Goal: Task Accomplishment & Management: Manage account settings

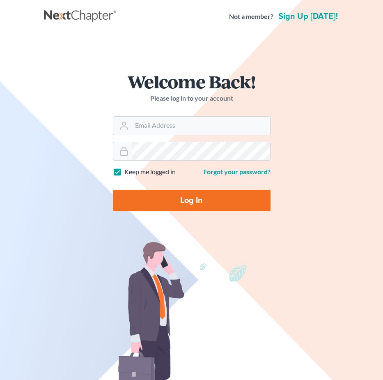
type input "jay@fresh-start.law"
click at [177, 199] on input "Log In" at bounding box center [192, 200] width 158 height 21
type input "Thinking..."
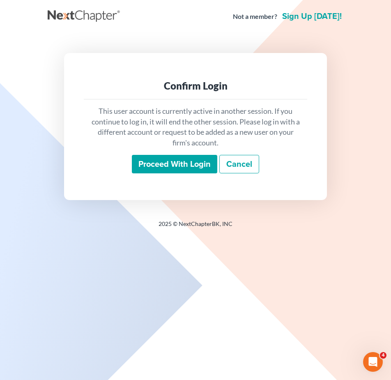
click at [183, 170] on input "Proceed with login" at bounding box center [174, 164] width 85 height 19
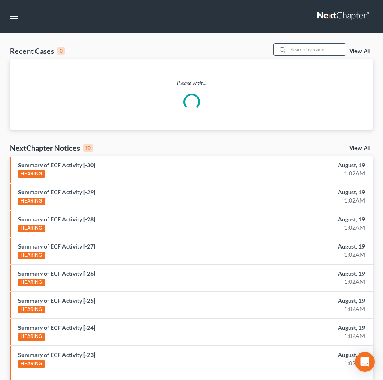
click at [294, 50] on input "search" at bounding box center [316, 50] width 57 height 12
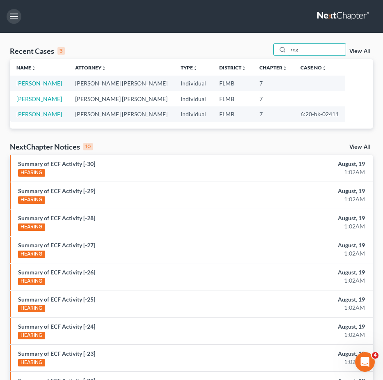
type input "rog"
click at [10, 18] on button "button" at bounding box center [14, 16] width 15 height 15
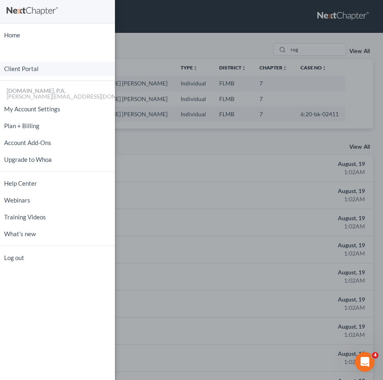
click at [30, 68] on link "Client Portal" at bounding box center [57, 69] width 115 height 14
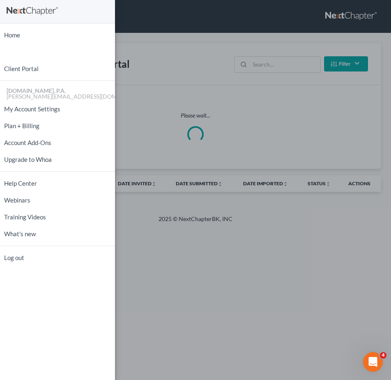
click at [283, 63] on div "Home New Case Client Portal Fresh-Start.Law, P.A. jay@fresh-start.law My Accoun…" at bounding box center [195, 190] width 391 height 380
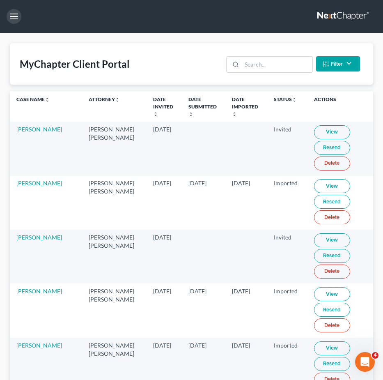
click at [271, 65] on input "search" at bounding box center [277, 65] width 70 height 16
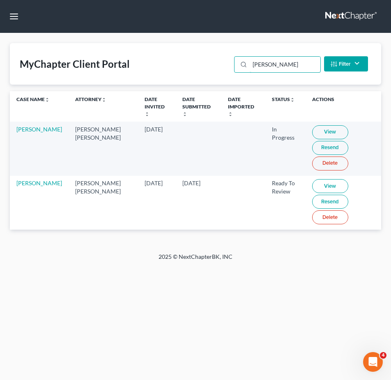
type input "rogers"
click at [313, 125] on link "View" at bounding box center [330, 132] width 36 height 14
drag, startPoint x: 205, startPoint y: 207, endPoint x: 209, endPoint y: 208, distance: 4.3
click at [221, 207] on td at bounding box center [243, 203] width 44 height 54
click at [23, 130] on link "Paul Rogers" at bounding box center [39, 129] width 46 height 7
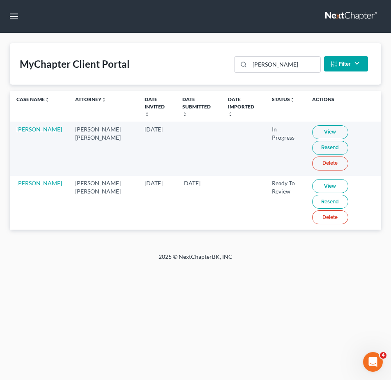
select select "4"
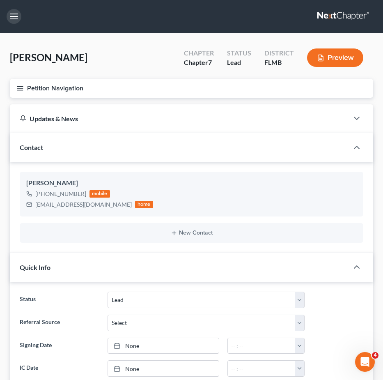
click at [17, 16] on button "button" at bounding box center [14, 16] width 15 height 15
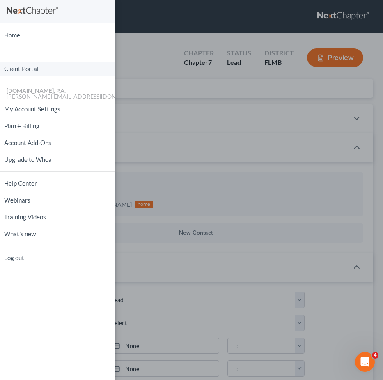
click at [43, 71] on link "Client Portal" at bounding box center [57, 69] width 115 height 14
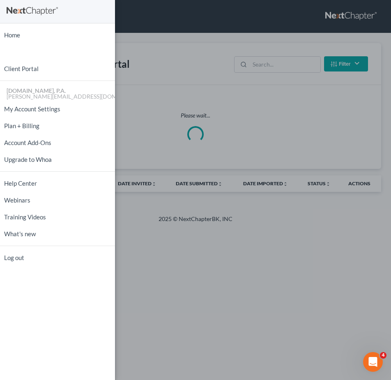
click at [275, 69] on div "Home New Case Client Portal Fresh-Start.Law, P.A. jay@fresh-start.law My Accoun…" at bounding box center [195, 190] width 391 height 380
click at [274, 68] on div "Home New Case Client Portal Fresh-Start.Law, P.A. jay@fresh-start.law My Accoun…" at bounding box center [195, 190] width 391 height 380
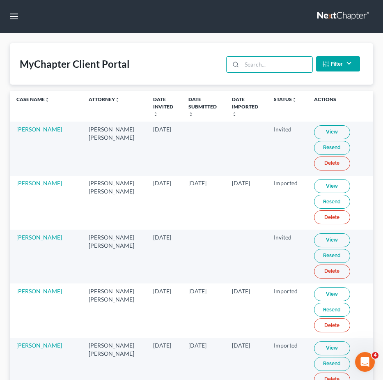
click at [274, 68] on input "search" at bounding box center [277, 65] width 70 height 16
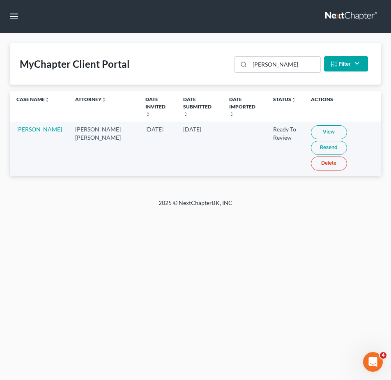
click at [311, 125] on link "View" at bounding box center [329, 132] width 36 height 14
drag, startPoint x: 93, startPoint y: 198, endPoint x: 101, endPoint y: 186, distance: 14.0
click at [93, 199] on div "2025 © NextChapterBK, INC" at bounding box center [196, 206] width 296 height 15
drag, startPoint x: 283, startPoint y: 68, endPoint x: 5, endPoint y: 55, distance: 278.7
click at [80, 58] on div "MyChapter Client Portal cordo Filter Status Filter... Invited In Progress Ready…" at bounding box center [195, 63] width 371 height 41
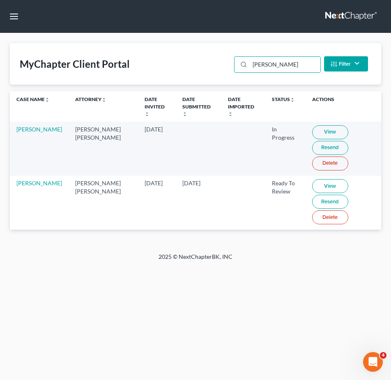
click at [312, 179] on link "View" at bounding box center [330, 186] width 36 height 14
drag, startPoint x: 305, startPoint y: 69, endPoint x: 4, endPoint y: 37, distance: 303.2
click at [53, 37] on div "MyChapter Client Portal rogers Filter Status Filter... Invited In Progress Read…" at bounding box center [195, 142] width 391 height 219
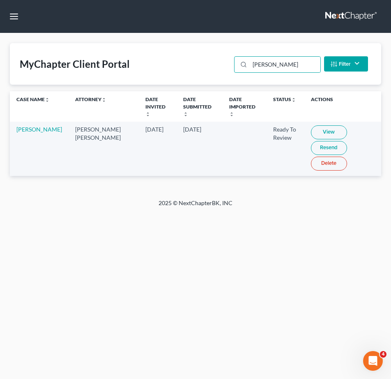
click at [315, 125] on link "View" at bounding box center [329, 132] width 36 height 14
drag, startPoint x: 267, startPoint y: 64, endPoint x: -66, endPoint y: 8, distance: 337.7
click at [0, 8] on html "Home New Case Client Portal Fresh-Start.Law, P.A. jay@fresh-start.law My Accoun…" at bounding box center [195, 189] width 391 height 379
type input "sheldo"
click at [29, 127] on link "Daniel Sheldon" at bounding box center [39, 129] width 46 height 7
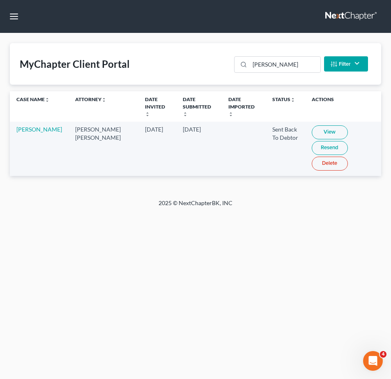
select select "4"
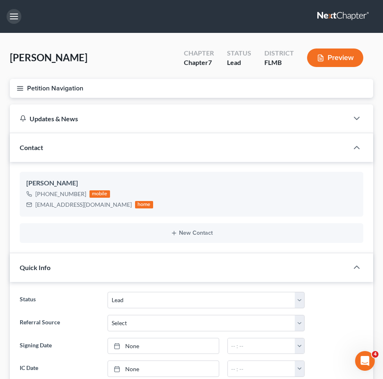
click at [17, 18] on button "button" at bounding box center [14, 16] width 15 height 15
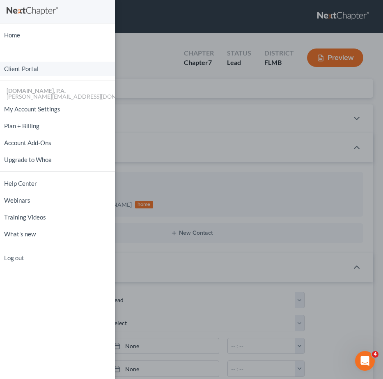
click at [42, 73] on link "Client Portal" at bounding box center [57, 69] width 115 height 14
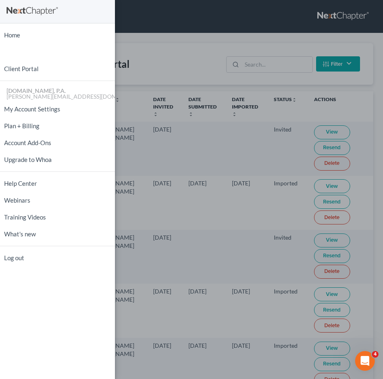
drag, startPoint x: 259, startPoint y: 62, endPoint x: 256, endPoint y: 68, distance: 7.0
click at [259, 62] on div "Home New Case Client Portal Fresh-Start.Law, P.A. jay@fresh-start.law My Accoun…" at bounding box center [191, 189] width 383 height 379
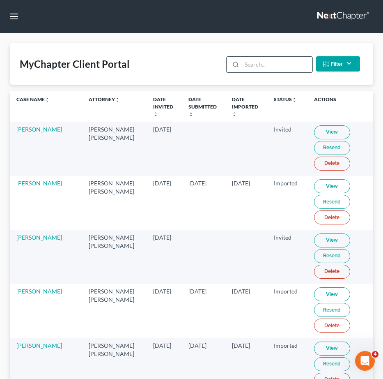
click at [255, 64] on input "search" at bounding box center [277, 65] width 70 height 16
type input "r"
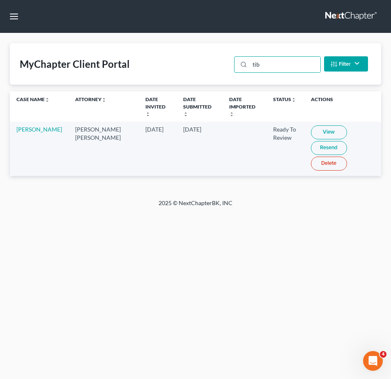
click at [321, 125] on link "View" at bounding box center [329, 132] width 36 height 14
drag, startPoint x: 283, startPoint y: 60, endPoint x: 136, endPoint y: 59, distance: 147.9
click at [136, 59] on div "MyChapter Client Portal tib Filter Status Filter... Invited In Progress Ready T…" at bounding box center [195, 63] width 371 height 41
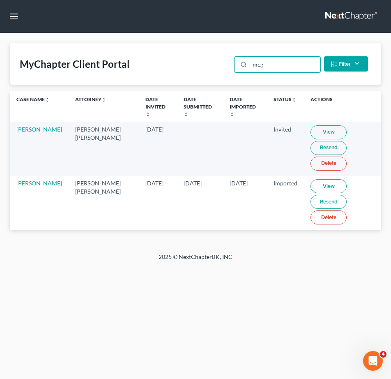
click at [321, 125] on link "View" at bounding box center [328, 132] width 36 height 14
drag, startPoint x: 284, startPoint y: 63, endPoint x: 247, endPoint y: 67, distance: 37.2
click at [271, 65] on input "mcg" at bounding box center [285, 65] width 70 height 16
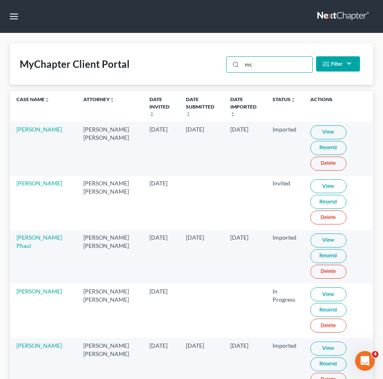
type input "m"
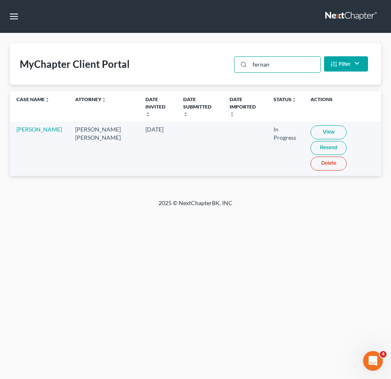
click at [322, 125] on link "View" at bounding box center [328, 132] width 36 height 14
drag, startPoint x: -94, startPoint y: 16, endPoint x: -150, endPoint y: 13, distance: 55.9
click at [0, 13] on html "Home New Case Client Portal Fresh-Start.Law, P.A. jay@fresh-start.law My Accoun…" at bounding box center [195, 189] width 391 height 379
click at [312, 125] on link "View" at bounding box center [330, 132] width 36 height 14
drag, startPoint x: 245, startPoint y: 68, endPoint x: -175, endPoint y: 29, distance: 422.3
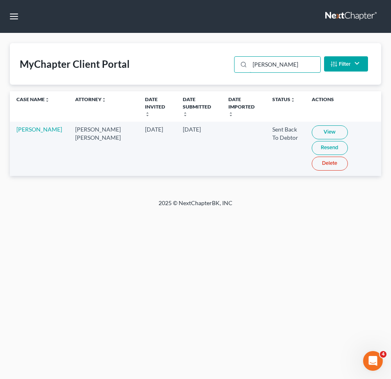
click at [0, 29] on html "Home New Case Client Portal Fresh-Start.Law, P.A. jay@fresh-start.law My Accoun…" at bounding box center [195, 189] width 391 height 379
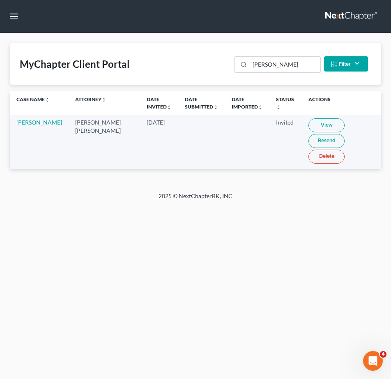
click at [140, 149] on td "Jul 22, 2025" at bounding box center [159, 142] width 38 height 54
drag, startPoint x: 14, startPoint y: 122, endPoint x: 31, endPoint y: 130, distance: 18.6
click at [31, 130] on td "Melissa Fisher" at bounding box center [39, 142] width 59 height 54
click at [14, 119] on td "Melissa Fisher" at bounding box center [39, 142] width 59 height 54
drag, startPoint x: 14, startPoint y: 119, endPoint x: 30, endPoint y: 131, distance: 20.2
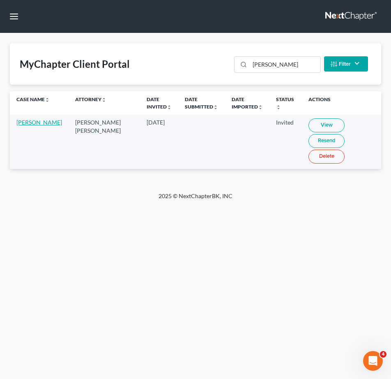
click at [39, 131] on td "Melissa Fisher" at bounding box center [39, 142] width 59 height 54
copy link "Melissa Fisher"
drag, startPoint x: 209, startPoint y: 62, endPoint x: 70, endPoint y: 51, distance: 138.8
click at [71, 51] on div "MyChapter Client Portal fisher Filter Status Filter... Invited In Progress Read…" at bounding box center [195, 63] width 371 height 41
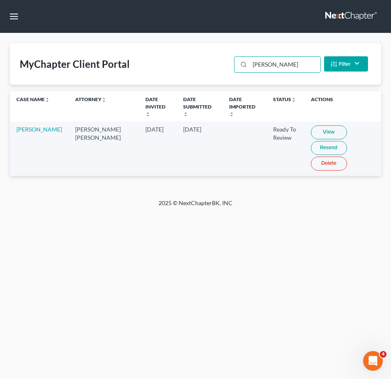
click at [320, 125] on link "View" at bounding box center [329, 132] width 36 height 14
drag, startPoint x: 278, startPoint y: 68, endPoint x: -17, endPoint y: 41, distance: 296.1
click at [0, 41] on html "Home New Case Client Portal Fresh-Start.Law, P.A. jay@fresh-start.law My Accoun…" at bounding box center [195, 189] width 391 height 379
type input "e"
click at [311, 125] on link "View" at bounding box center [328, 132] width 36 height 14
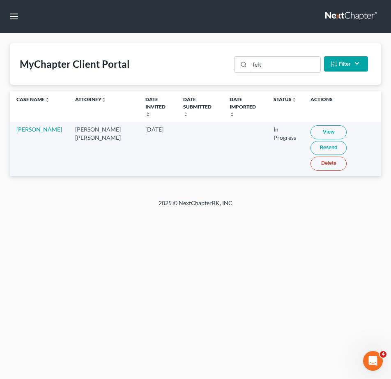
drag, startPoint x: 218, startPoint y: 62, endPoint x: 3, endPoint y: 56, distance: 215.7
click at [73, 56] on div "MyChapter Client Portal felt Filter Status Filter... Invited In Progress Ready …" at bounding box center [195, 63] width 371 height 41
click at [312, 125] on link "View" at bounding box center [328, 132] width 36 height 14
drag, startPoint x: 277, startPoint y: 66, endPoint x: 35, endPoint y: 48, distance: 242.5
click at [81, 46] on div "MyChapter Client Portal black Filter Status Filter... Invited In Progress Ready…" at bounding box center [195, 63] width 371 height 41
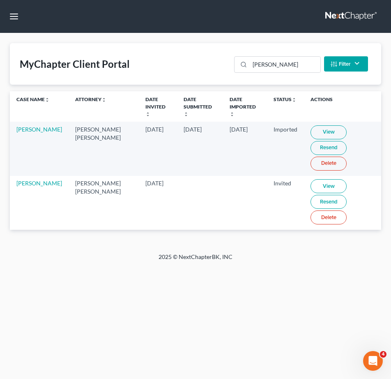
drag, startPoint x: 38, startPoint y: 185, endPoint x: 10, endPoint y: 177, distance: 29.2
click at [10, 177] on td "Jennifer Castro" at bounding box center [39, 203] width 59 height 54
copy link "Jennifer Castro"
drag, startPoint x: 282, startPoint y: 67, endPoint x: 32, endPoint y: 46, distance: 251.4
click at [46, 46] on div "MyChapter Client Portal castro Filter Status Filter... Invited In Progress Read…" at bounding box center [195, 63] width 371 height 41
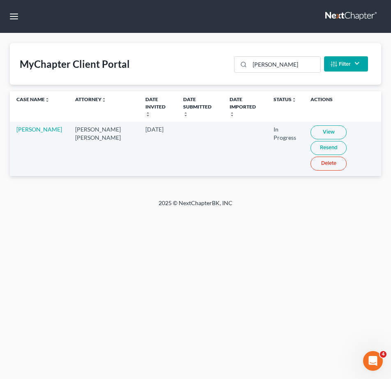
click at [310, 125] on link "View" at bounding box center [328, 132] width 36 height 14
drag, startPoint x: 290, startPoint y: 67, endPoint x: 88, endPoint y: 36, distance: 204.8
click at [172, 49] on div "MyChapter Client Portal burry Filter Status Filter... Invited In Progress Ready…" at bounding box center [195, 63] width 371 height 41
click at [310, 125] on link "View" at bounding box center [328, 132] width 36 height 14
drag, startPoint x: 204, startPoint y: 53, endPoint x: 50, endPoint y: 36, distance: 154.5
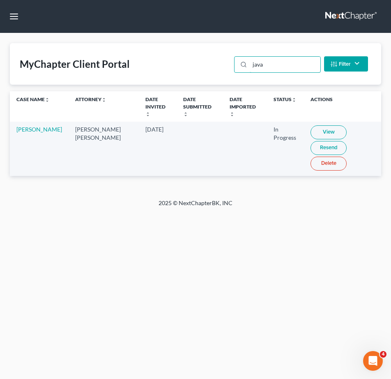
click at [85, 33] on div "MyChapter Client Portal java Filter Status Filter... Invited In Progress Ready …" at bounding box center [195, 116] width 391 height 166
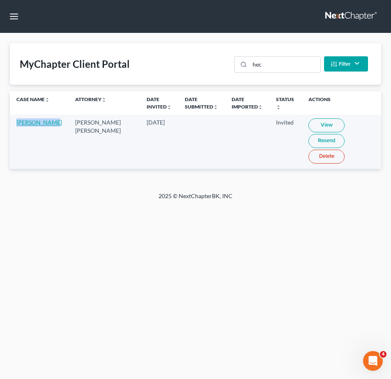
drag, startPoint x: 30, startPoint y: 129, endPoint x: 18, endPoint y: 122, distance: 14.2
click at [18, 122] on td "Hector Avila" at bounding box center [39, 142] width 59 height 54
copy link "Hector Avila"
click at [38, 27] on div "Home New Case Client Portal Fresh-Start.Law, P.A. jay@fresh-start.law My Accoun…" at bounding box center [195, 189] width 391 height 379
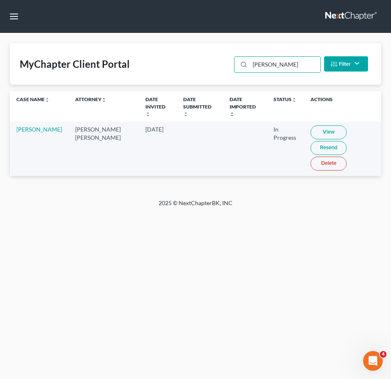
click at [310, 125] on link "View" at bounding box center [328, 132] width 36 height 14
click at [155, 47] on div "MyChapter Client Portal randy Filter Status Filter... Invited In Progress Ready…" at bounding box center [195, 63] width 371 height 41
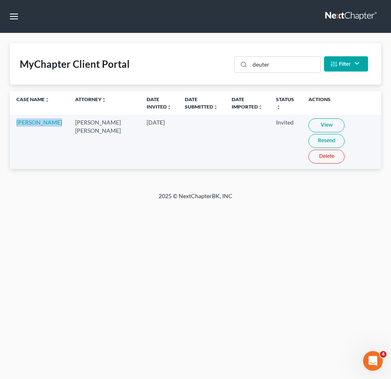
drag, startPoint x: 44, startPoint y: 135, endPoint x: 14, endPoint y: 120, distance: 33.6
click at [14, 120] on td "Daniel Deuter" at bounding box center [39, 142] width 59 height 54
copy link "Daniel Deuter"
drag, startPoint x: 295, startPoint y: 64, endPoint x: 2, endPoint y: 53, distance: 292.6
click at [12, 53] on div "MyChapter Client Portal deuter Filter Status Filter... Invited In Progress Read…" at bounding box center [195, 63] width 371 height 41
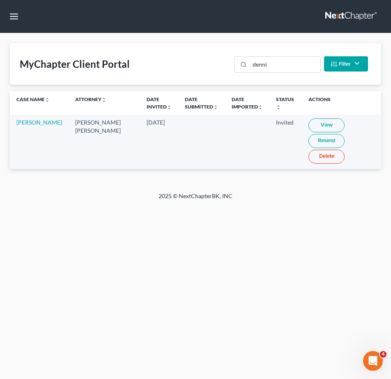
drag, startPoint x: 41, startPoint y: 129, endPoint x: 14, endPoint y: 122, distance: 28.9
click at [14, 122] on td "Michelle Denning" at bounding box center [39, 142] width 59 height 54
copy link "Michelle Denning"
drag, startPoint x: 279, startPoint y: 64, endPoint x: 106, endPoint y: 52, distance: 173.7
click at [106, 52] on div "MyChapter Client Portal denni Filter Status Filter... Invited In Progress Ready…" at bounding box center [195, 63] width 371 height 41
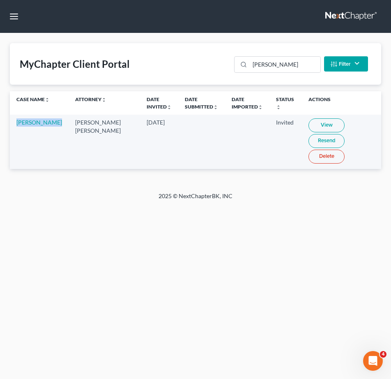
drag, startPoint x: 47, startPoint y: 129, endPoint x: 14, endPoint y: 119, distance: 34.8
click at [14, 119] on td "Norma Borrero" at bounding box center [39, 142] width 59 height 54
copy link "Norma Borrero"
drag, startPoint x: 272, startPoint y: 66, endPoint x: 107, endPoint y: 51, distance: 165.4
click at [177, 58] on div "MyChapter Client Portal norma Filter Status Filter... Invited In Progress Ready…" at bounding box center [195, 63] width 371 height 41
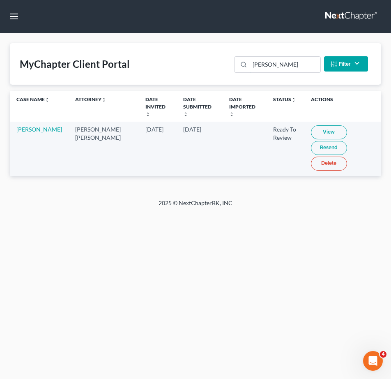
drag, startPoint x: 283, startPoint y: 65, endPoint x: 2, endPoint y: 31, distance: 282.5
click at [61, 35] on div "MyChapter Client Portal allen Filter Status Filter... Invited In Progress Ready…" at bounding box center [195, 116] width 391 height 166
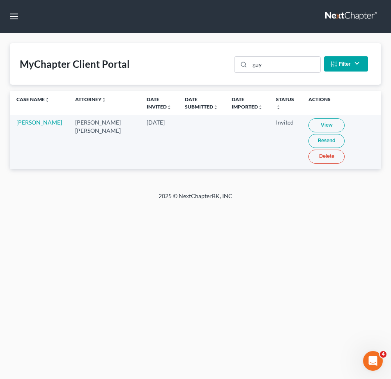
click at [308, 121] on link "View" at bounding box center [326, 125] width 36 height 14
drag, startPoint x: 285, startPoint y: 61, endPoint x: 41, endPoint y: 41, distance: 245.1
click at [108, 44] on div "MyChapter Client Portal guy Filter Status Filter... Invited In Progress Ready T…" at bounding box center [195, 63] width 371 height 41
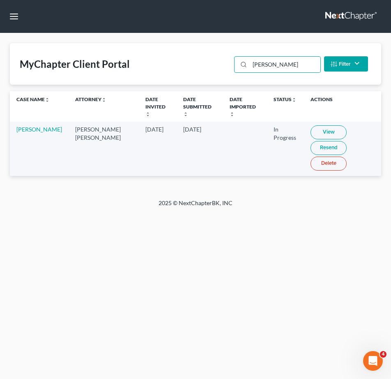
click at [314, 126] on link "View" at bounding box center [328, 132] width 36 height 14
drag, startPoint x: 159, startPoint y: 51, endPoint x: 4, endPoint y: 46, distance: 155.7
click at [71, 46] on div "MyChapter Client Portal hillyard Filter Status Filter... Invited In Progress Re…" at bounding box center [195, 63] width 371 height 41
drag, startPoint x: 276, startPoint y: 257, endPoint x: 200, endPoint y: 48, distance: 222.6
click at [276, 257] on div "Home New Case Client Portal Fresh-Start.Law, P.A. jay@fresh-start.law My Accoun…" at bounding box center [195, 189] width 391 height 379
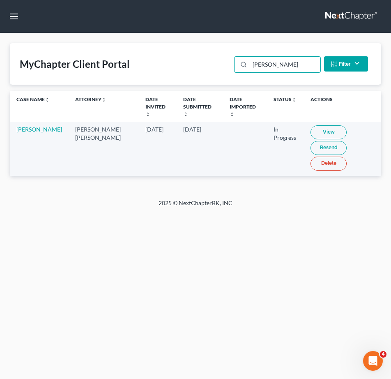
drag, startPoint x: 275, startPoint y: 65, endPoint x: 84, endPoint y: 64, distance: 191.0
click at [216, 64] on div "MyChapter Client Portal chen Filter Status Filter... Invited In Progress Ready …" at bounding box center [195, 63] width 371 height 41
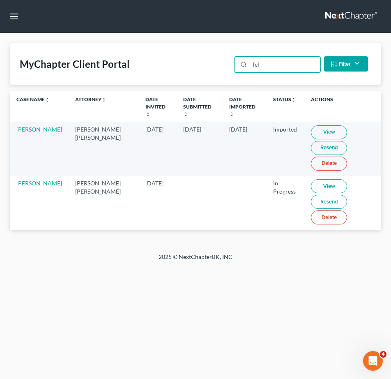
type input "fel"
click at [315, 179] on link "View" at bounding box center [329, 186] width 36 height 14
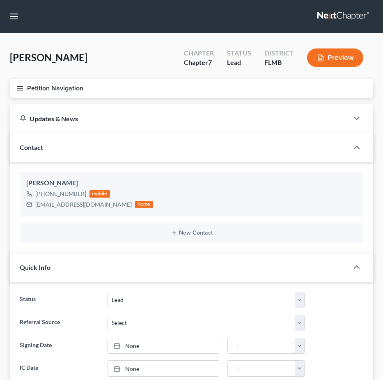
select select "4"
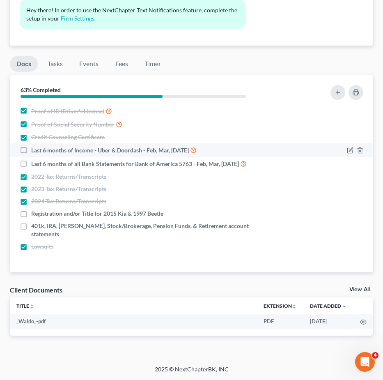
click at [31, 150] on label "Last 6 months of Income - Uber & Doordash - Feb, Mar, Apr 2025" at bounding box center [114, 149] width 166 height 9
click at [34, 150] on input "Last 6 months of Income - Uber & Doordash - Feb, Mar, Apr 2025" at bounding box center [36, 147] width 5 height 5
checkbox input "true"
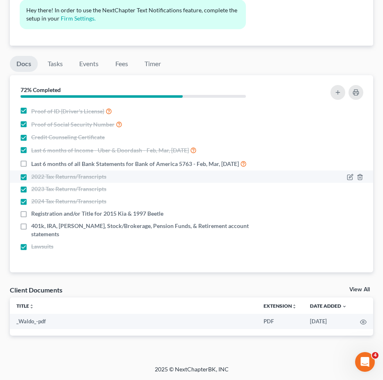
drag, startPoint x: 25, startPoint y: 162, endPoint x: 26, endPoint y: 176, distance: 14.5
click at [31, 162] on label "Last 6 months of all Bank Statements for Bank of America 5763 - Feb, Mar, Apr 2…" at bounding box center [139, 163] width 216 height 9
click at [34, 162] on input "Last 6 months of all Bank Statements for Bank of America 5763 - Feb, Mar, Apr 2…" at bounding box center [36, 161] width 5 height 5
checkbox input "true"
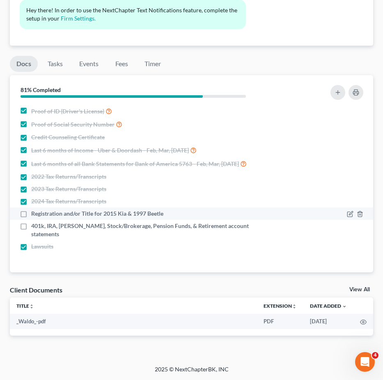
drag, startPoint x: 24, startPoint y: 212, endPoint x: 23, endPoint y: 216, distance: 4.4
click at [31, 212] on label "Registration and/or Title for 2015 Kia & 1997 Beetle" at bounding box center [97, 213] width 132 height 8
click at [34, 212] on input "Registration and/or Title for 2015 Kia & 1997 Beetle" at bounding box center [36, 211] width 5 height 5
checkbox input "true"
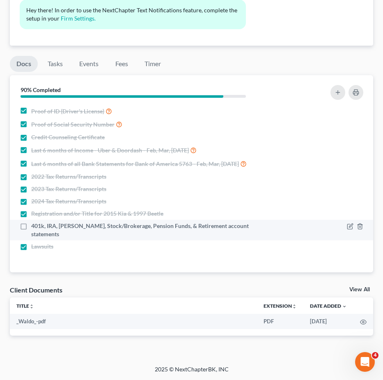
click at [31, 226] on label "401k, IRA, [PERSON_NAME], Stock/Brokerage, Pension Funds, & Retirement account …" at bounding box center [153, 230] width 244 height 16
click at [34, 226] on input "401k, IRA, [PERSON_NAME], Stock/Brokerage, Pension Funds, & Retirement account …" at bounding box center [36, 224] width 5 height 5
checkbox input "true"
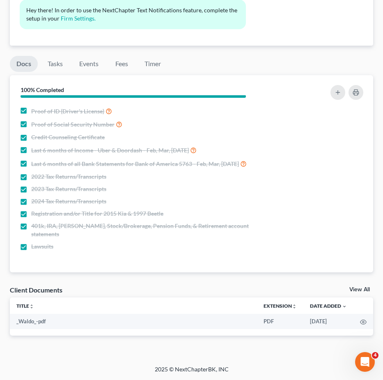
scroll to position [173, 0]
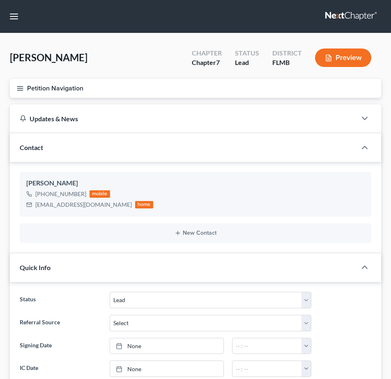
select select "4"
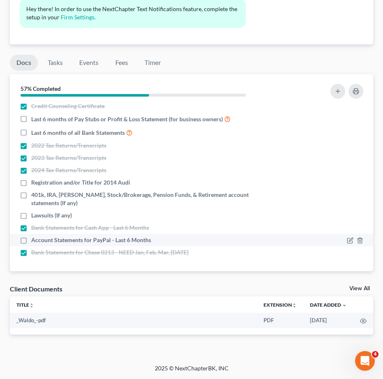
click at [31, 242] on label "Account Statements for PayPal - Last 6 Months" at bounding box center [91, 240] width 120 height 8
click at [34, 241] on input "Account Statements for PayPal - Last 6 Months" at bounding box center [36, 238] width 5 height 5
checkbox input "true"
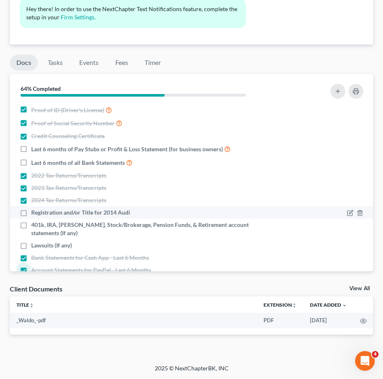
scroll to position [30, 0]
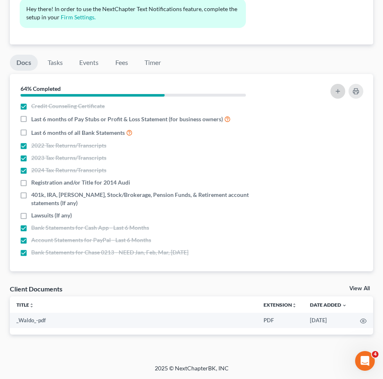
click at [335, 90] on icon "button" at bounding box center [338, 91] width 7 height 7
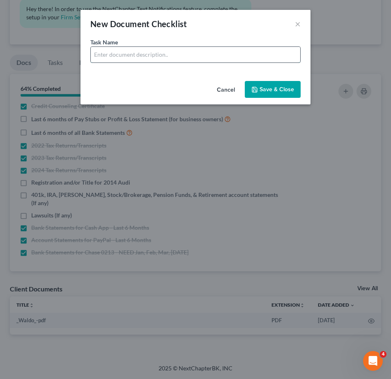
click at [130, 57] on input "text" at bounding box center [195, 55] width 209 height 16
drag, startPoint x: 211, startPoint y: 54, endPoint x: 147, endPoint y: 61, distance: 64.4
click at [147, 61] on input "Bank Statements for Cash App - 6 Months" at bounding box center [195, 55] width 209 height 16
type input "Bank Statements for Chase Savings 8946 - 6 Months"
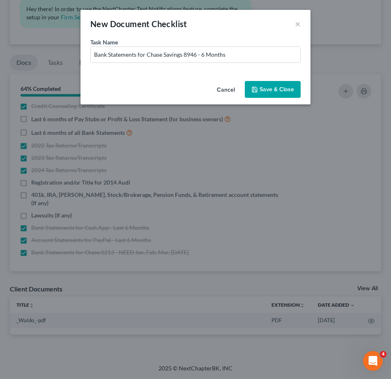
click at [264, 87] on button "Save & Close" at bounding box center [273, 89] width 56 height 17
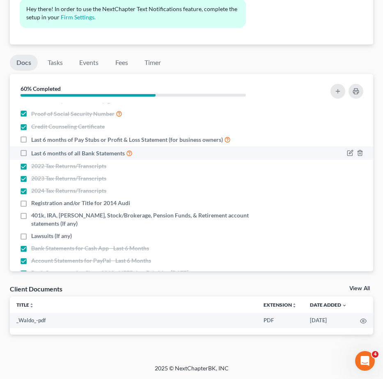
scroll to position [0, 0]
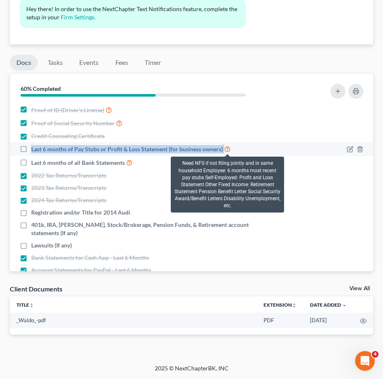
drag, startPoint x: 31, startPoint y: 148, endPoint x: 224, endPoint y: 149, distance: 192.6
click at [224, 149] on label "Last 6 months of Pay Stubs or Profit & Loss Statement (for business owners)" at bounding box center [131, 148] width 200 height 9
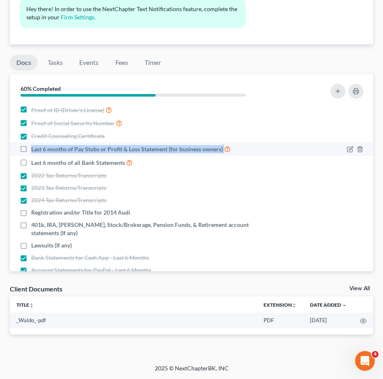
copy label "Last 6 months of Pay Stubs or Profit & Loss Statement (for business owners)"
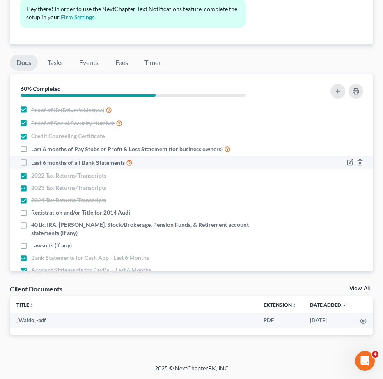
click at [31, 161] on label "Last 6 months of all Bank Statements" at bounding box center [81, 162] width 101 height 9
click at [34, 161] on input "Last 6 months of all Bank Statements" at bounding box center [36, 160] width 5 height 5
click at [31, 162] on label "Last 6 months of all Bank Statements" at bounding box center [81, 162] width 101 height 9
click at [34, 162] on input "Last 6 months of all Bank Statements" at bounding box center [36, 160] width 5 height 5
checkbox input "false"
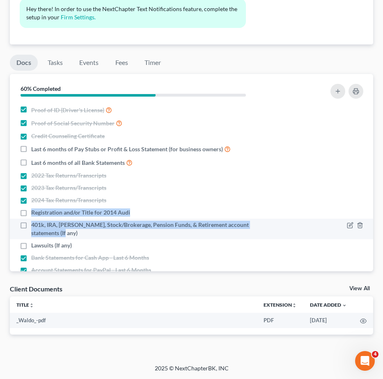
drag, startPoint x: 31, startPoint y: 209, endPoint x: 106, endPoint y: 237, distance: 79.8
click at [106, 237] on ul "Proof of ID (Driver's License) Proof of Social Security Number Credit Counselin…" at bounding box center [191, 202] width 350 height 198
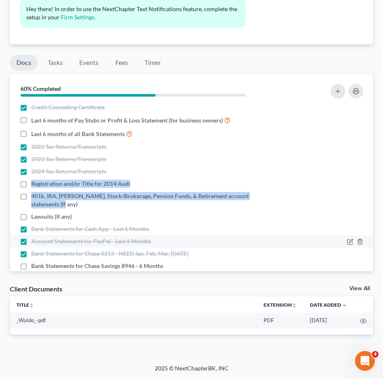
scroll to position [42, 0]
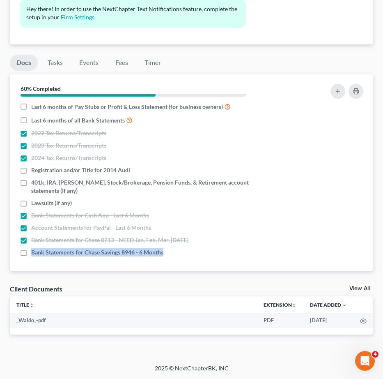
drag, startPoint x: 32, startPoint y: 253, endPoint x: 179, endPoint y: 260, distance: 147.2
click at [179, 260] on div "Nothing here yet! Proof of ID (Driver's License) Proof of Social Security Numbe…" at bounding box center [191, 187] width 363 height 168
copy span "Bank Statements for Chase Savings 8946 - 6 Months"
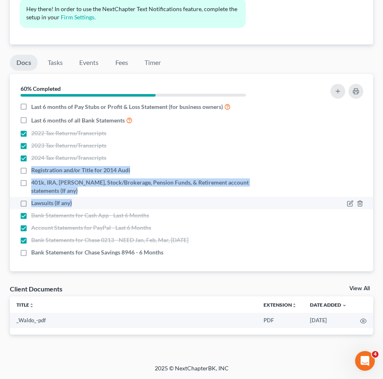
drag, startPoint x: 31, startPoint y: 169, endPoint x: 101, endPoint y: 204, distance: 77.9
click at [106, 205] on ul "Proof of ID (Driver's License) Proof of Social Security Number Credit Counselin…" at bounding box center [191, 160] width 350 height 198
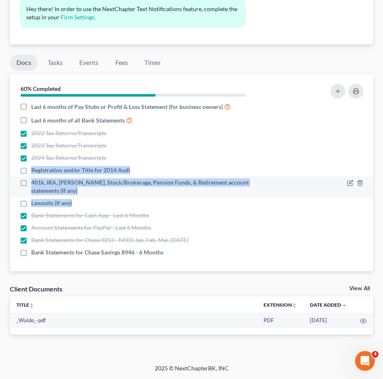
click at [31, 184] on label "401k, IRA, [PERSON_NAME], Stock/Brokerage, Pension Funds, & Retirement account …" at bounding box center [153, 186] width 244 height 16
click at [34, 184] on input "401k, IRA, [PERSON_NAME], Stock/Brokerage, Pension Funds, & Retirement account …" at bounding box center [36, 180] width 5 height 5
checkbox input "true"
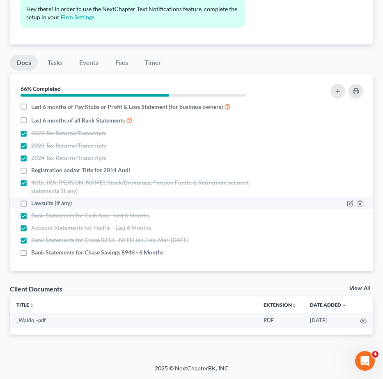
click at [31, 207] on label "Lawsuits (If any)" at bounding box center [51, 203] width 41 height 8
click at [31, 202] on label "Lawsuits (If any)" at bounding box center [51, 203] width 41 height 8
click at [34, 202] on input "Lawsuits (If any)" at bounding box center [36, 201] width 5 height 5
checkbox input "true"
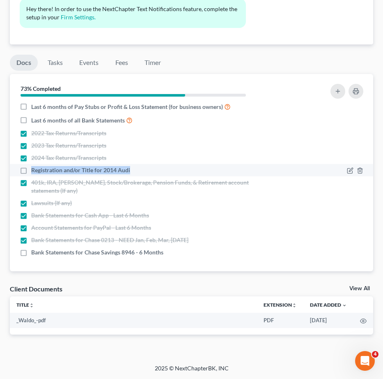
drag, startPoint x: 31, startPoint y: 170, endPoint x: 134, endPoint y: 170, distance: 102.7
click at [134, 170] on div "Registration and/or Title for 2014 Audi" at bounding box center [148, 170] width 256 height 8
copy span "Registration and/or Title for 2014 Audi"
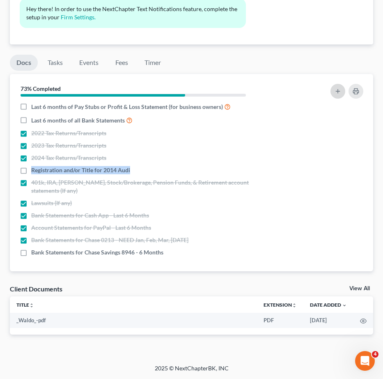
click at [336, 87] on button "button" at bounding box center [338, 91] width 15 height 15
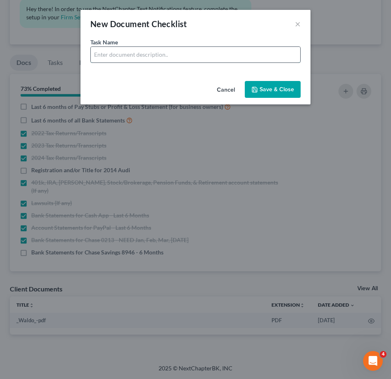
click at [125, 56] on input "text" at bounding box center [195, 55] width 209 height 16
drag, startPoint x: 147, startPoint y: 53, endPoint x: 297, endPoint y: 59, distance: 150.4
click at [297, 59] on input "Bank Statements for Cash App - 6 Months" at bounding box center [195, 55] width 209 height 16
click at [217, 55] on input "Bank Statements for Chase Checking 0213 -" at bounding box center [195, 55] width 209 height 16
click at [220, 55] on input "Bank Statements for Chase Checking 0213 - 06/24-07/23/2025" at bounding box center [195, 55] width 209 height 16
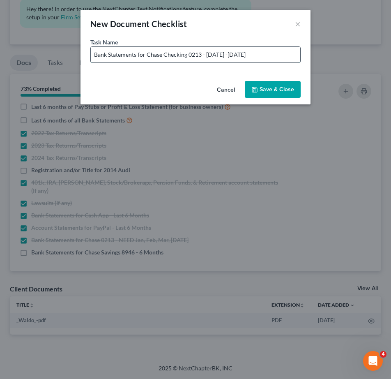
click at [239, 56] on input "Bank Statements for Chase Checking 0213 - 06/24/2025 -07/23/2025" at bounding box center [195, 55] width 209 height 16
type input "Bank Statements for Chase Checking 0213 - 06/24/2025 - 07/23/2025"
drag, startPoint x: 269, startPoint y: 88, endPoint x: 278, endPoint y: 94, distance: 10.5
click at [271, 87] on button "Save & Close" at bounding box center [273, 89] width 56 height 17
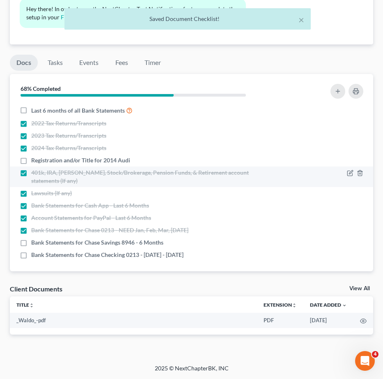
scroll to position [55, 0]
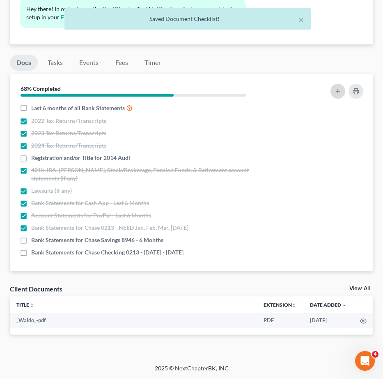
click at [336, 94] on icon "button" at bounding box center [338, 91] width 7 height 7
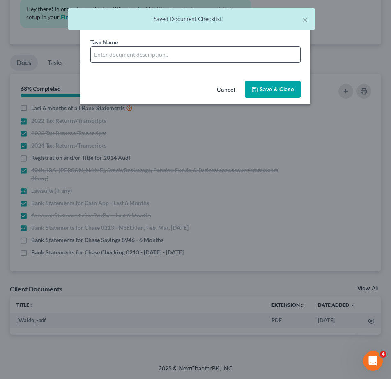
click at [183, 53] on input "text" at bounding box center [195, 55] width 209 height 16
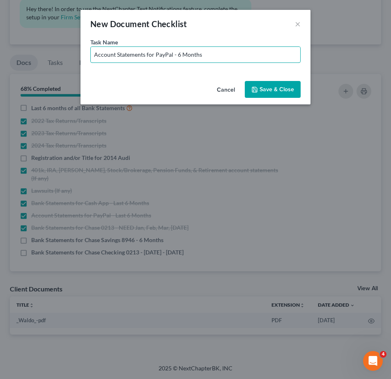
drag, startPoint x: 177, startPoint y: 57, endPoint x: 322, endPoint y: 60, distance: 144.6
click at [322, 60] on div "New Document Checklist × Task Name * Account Statements for PayPal - 6 Months C…" at bounding box center [195, 189] width 391 height 379
type input "Account Statements for PayPal - July 2025"
click at [284, 84] on button "Save & Close" at bounding box center [273, 89] width 56 height 17
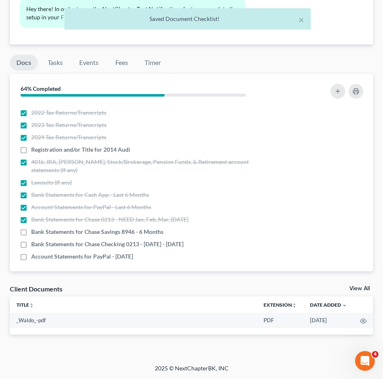
scroll to position [67, 0]
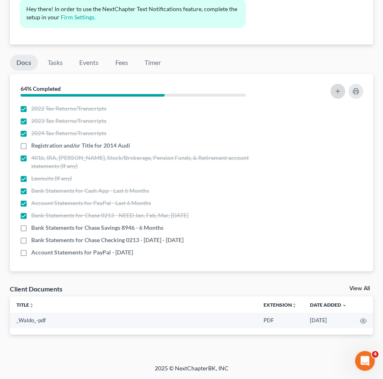
click at [333, 90] on button "button" at bounding box center [338, 91] width 15 height 15
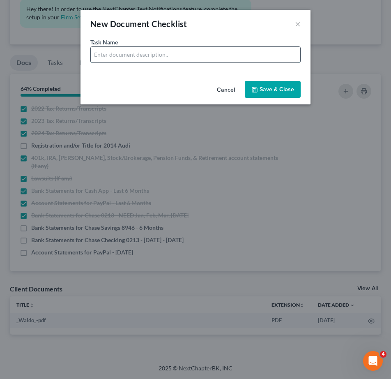
click at [152, 51] on input "text" at bounding box center [195, 55] width 209 height 16
type input "a"
drag, startPoint x: 176, startPoint y: 55, endPoint x: 287, endPoint y: 57, distance: 111.7
click at [278, 57] on input "Bank Statements for Cash App - 6 Months" at bounding box center [195, 55] width 209 height 16
drag, startPoint x: 223, startPoint y: 54, endPoint x: -67, endPoint y: 55, distance: 289.5
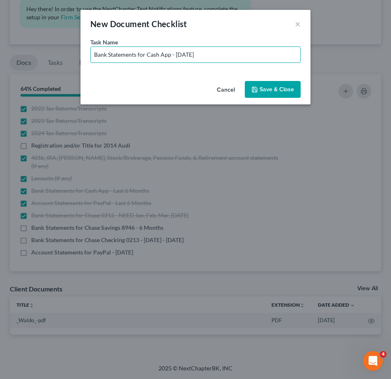
type input "Bank Statements for Cash App - [DATE]"
drag, startPoint x: 270, startPoint y: 92, endPoint x: 276, endPoint y: 110, distance: 18.7
click at [270, 92] on button "Save & Close" at bounding box center [273, 89] width 56 height 17
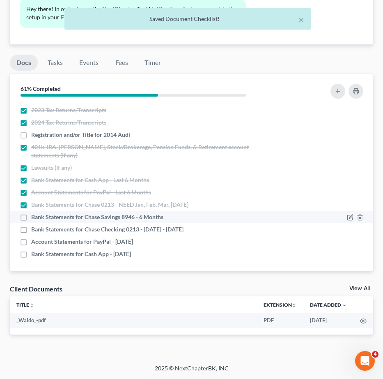
scroll to position [79, 0]
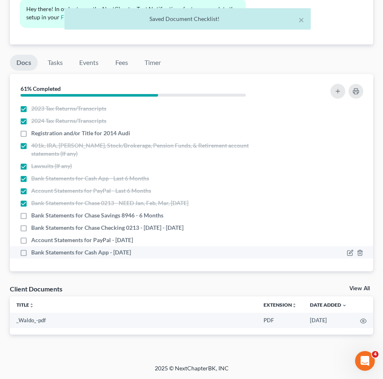
drag, startPoint x: 31, startPoint y: 213, endPoint x: 158, endPoint y: 255, distance: 133.5
click at [158, 255] on ul "Proof of ID (Driver's License) Proof of Social Security Number Credit Counselin…" at bounding box center [191, 141] width 350 height 234
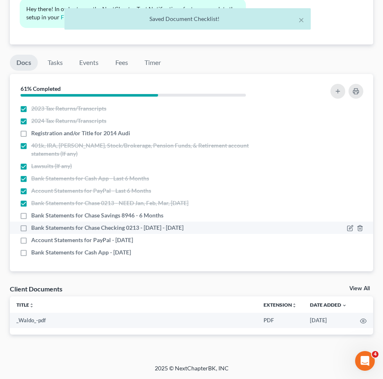
copy ul "Bank Statements for Chase Savings 8946 - 6 Months Bank Statements for Chase Che…"
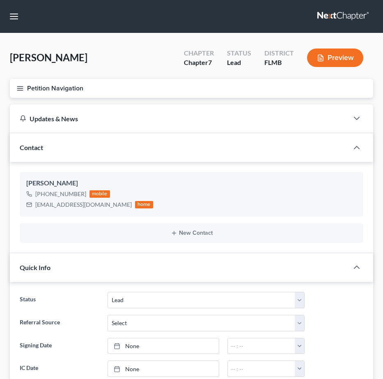
select select "4"
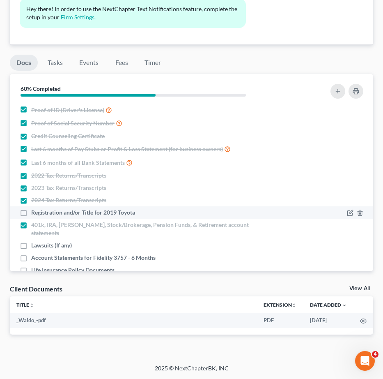
click at [31, 211] on label "Registration and/or Title for 2019 Toyota" at bounding box center [83, 212] width 104 height 8
click at [34, 211] on input "Registration and/or Title for 2019 Toyota" at bounding box center [36, 210] width 5 height 5
checkbox input "true"
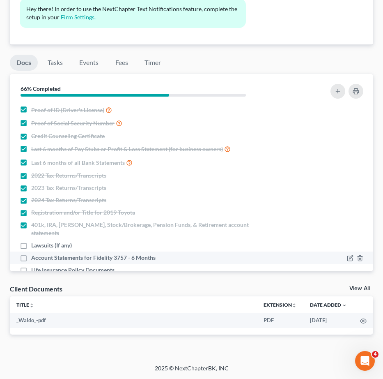
drag, startPoint x: 23, startPoint y: 237, endPoint x: 23, endPoint y: 247, distance: 9.9
click at [31, 241] on label "Lawsuits (If any)" at bounding box center [51, 245] width 41 height 8
click at [34, 241] on input "Lawsuits (If any)" at bounding box center [36, 243] width 5 height 5
checkbox input "true"
click at [31, 253] on label "Account Statements for Fidelity 3757 - 6 Months" at bounding box center [93, 257] width 124 height 8
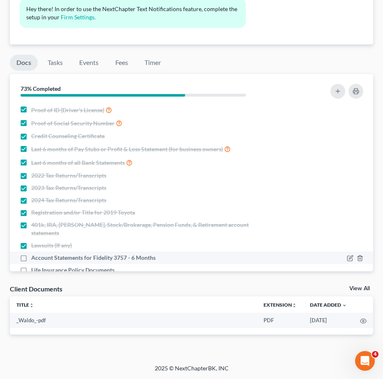
click at [34, 253] on input "Account Statements for Fidelity 3757 - 6 Months" at bounding box center [36, 255] width 5 height 5
checkbox input "true"
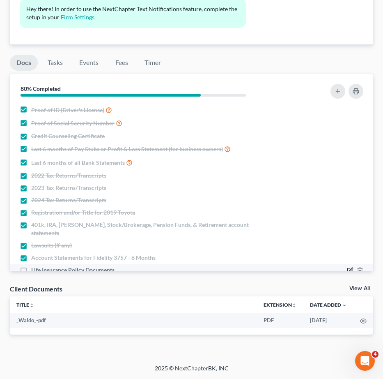
click at [347, 267] on icon "button" at bounding box center [350, 270] width 7 height 7
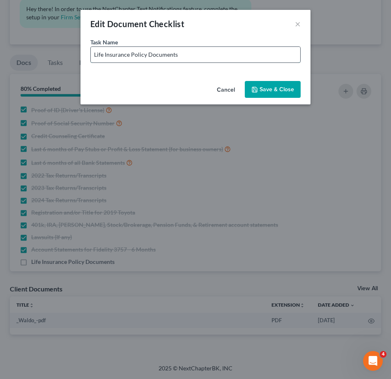
click at [207, 58] on input "Life Insurance Policy Documents" at bounding box center [195, 55] width 209 height 16
type input "Life Insurance Policy Documents - 0 Cash Value"
click at [278, 88] on button "Save & Close" at bounding box center [273, 89] width 56 height 17
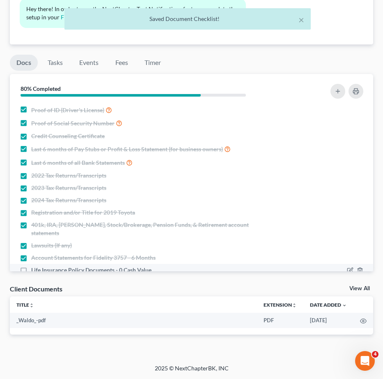
click at [31, 266] on label "Life Insurance Policy Documents - 0 Cash Value" at bounding box center [91, 270] width 120 height 8
click at [34, 266] on input "Life Insurance Policy Documents - 0 Cash Value" at bounding box center [36, 268] width 5 height 5
checkbox input "true"
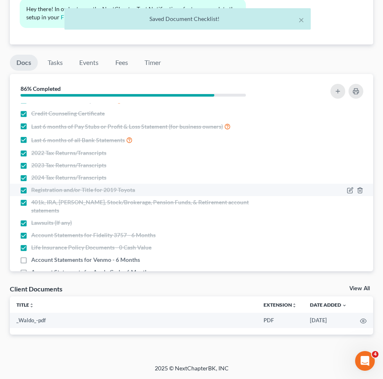
scroll to position [34, 0]
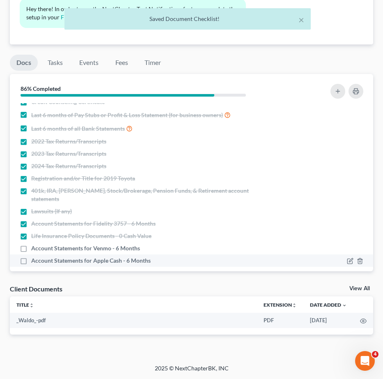
click at [31, 256] on label "Account Statements for Apple Cash - 6 Months" at bounding box center [91, 260] width 120 height 8
click at [34, 256] on input "Account Statements for Apple Cash - 6 Months" at bounding box center [36, 258] width 5 height 5
checkbox input "true"
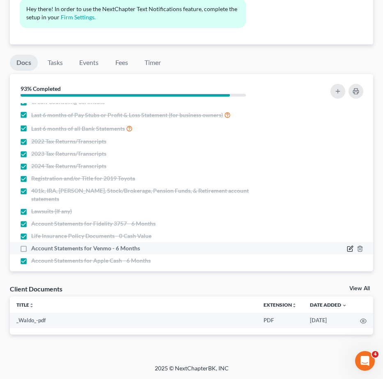
click at [347, 245] on icon "button" at bounding box center [350, 248] width 7 height 7
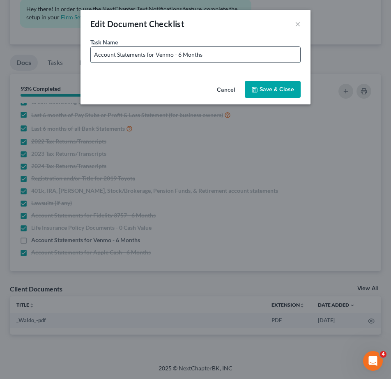
click at [215, 57] on input "Account Statements for Venmo - 6 Months" at bounding box center [195, 55] width 209 height 16
type input "Account Statements for Venmo - 6 Months - 0 Transaction"
click at [263, 97] on button "Save & Close" at bounding box center [273, 89] width 56 height 17
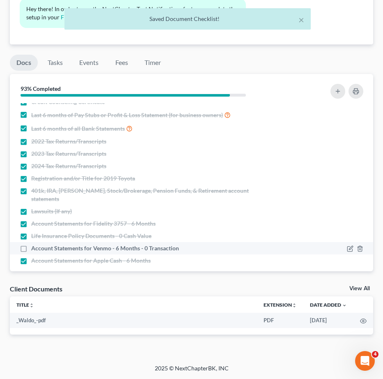
click at [31, 244] on label "Account Statements for Venmo - 6 Months - 0 Transaction" at bounding box center [105, 248] width 148 height 8
click at [34, 244] on input "Account Statements for Venmo - 6 Months - 0 Transaction" at bounding box center [36, 246] width 5 height 5
checkbox input "true"
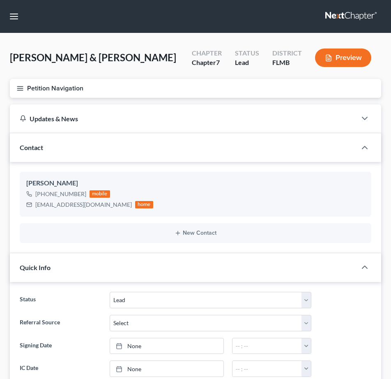
select select "4"
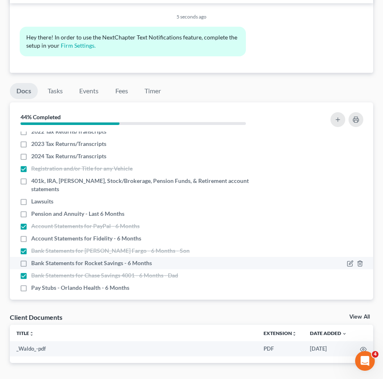
scroll to position [79, 0]
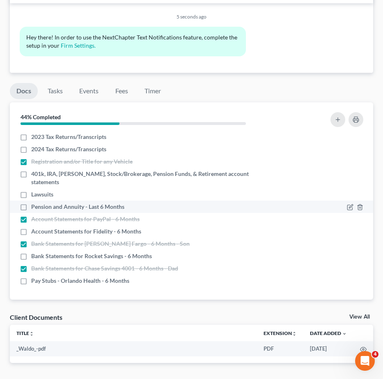
click at [31, 203] on label "Pension and Annuity - Last 6 Months" at bounding box center [77, 206] width 93 height 8
click at [34, 203] on input "Pension and Annuity - Last 6 Months" at bounding box center [36, 204] width 5 height 5
checkbox input "true"
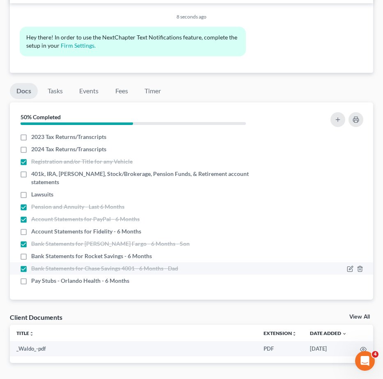
drag, startPoint x: 21, startPoint y: 255, endPoint x: 45, endPoint y: 262, distance: 25.1
click at [31, 255] on label "Bank Statements for Rocket Savings - 6 Months" at bounding box center [91, 256] width 121 height 8
click at [34, 255] on input "Bank Statements for Rocket Savings - 6 Months" at bounding box center [36, 254] width 5 height 5
checkbox input "true"
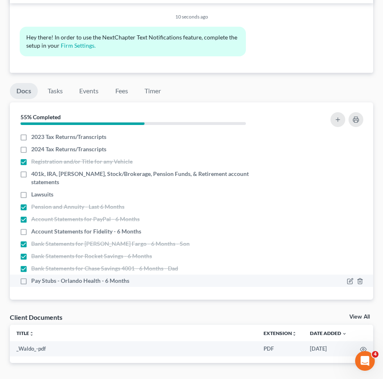
click at [31, 279] on label "Pay Stubs - Orlando Health - 6 Months" at bounding box center [80, 280] width 98 height 8
click at [34, 279] on input "Pay Stubs - Orlando Health - 6 Months" at bounding box center [36, 278] width 5 height 5
checkbox input "true"
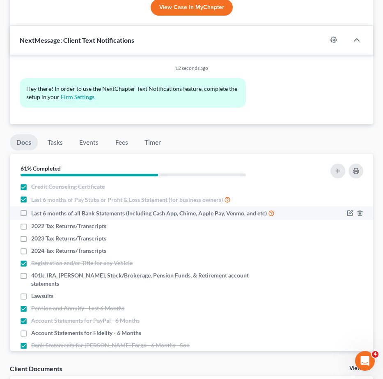
scroll to position [0, 0]
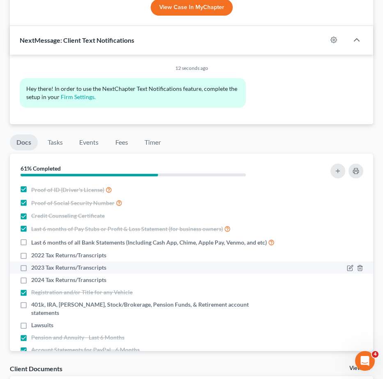
click at [31, 259] on label "2022 Tax Returns/Transcripts" at bounding box center [68, 255] width 75 height 8
click at [34, 256] on input "2022 Tax Returns/Transcripts" at bounding box center [36, 253] width 5 height 5
checkbox input "true"
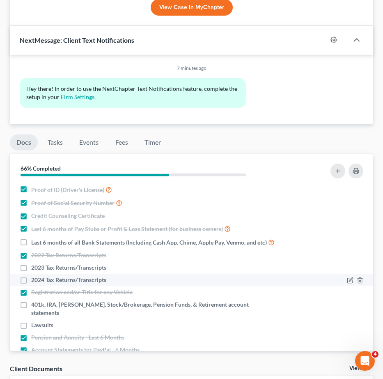
drag, startPoint x: 21, startPoint y: 274, endPoint x: 24, endPoint y: 289, distance: 14.7
click at [31, 271] on label "2023 Tax Returns/Transcripts" at bounding box center [68, 267] width 75 height 8
click at [34, 269] on input "2023 Tax Returns/Transcripts" at bounding box center [36, 265] width 5 height 5
checkbox input "true"
click at [31, 284] on label "2024 Tax Returns/Transcripts" at bounding box center [68, 280] width 75 height 8
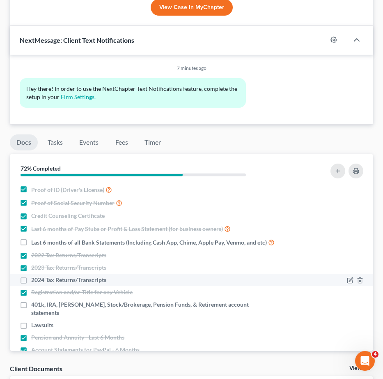
click at [34, 281] on input "2024 Tax Returns/Transcripts" at bounding box center [36, 278] width 5 height 5
checkbox input "true"
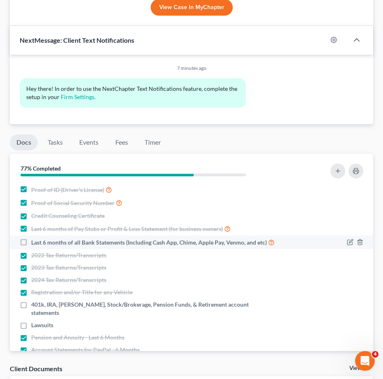
click at [31, 244] on label "Last 6 months of all Bank Statements (Including Cash App, Chime, Apple Pay, Ven…" at bounding box center [153, 241] width 244 height 9
click at [34, 243] on input "Last 6 months of all Bank Statements (Including Cash App, Chime, Apple Pay, Ven…" at bounding box center [36, 239] width 5 height 5
checkbox input "true"
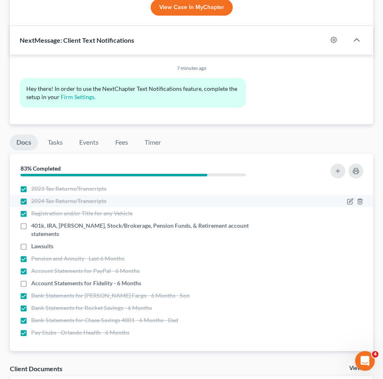
scroll to position [79, 0]
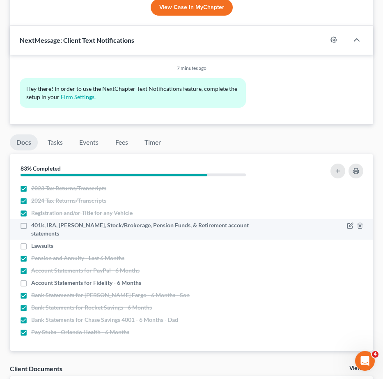
click at [31, 234] on label "401k, IRA, [PERSON_NAME], Stock/Brokerage, Pension Funds, & Retirement account …" at bounding box center [153, 229] width 244 height 16
click at [34, 226] on input "401k, IRA, [PERSON_NAME], Stock/Brokerage, Pension Funds, & Retirement account …" at bounding box center [36, 223] width 5 height 5
checkbox input "true"
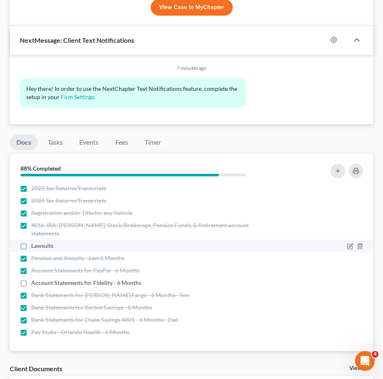
click at [31, 246] on label "Lawsuits" at bounding box center [42, 245] width 22 height 8
click at [34, 246] on input "Lawsuits" at bounding box center [36, 243] width 5 height 5
checkbox input "true"
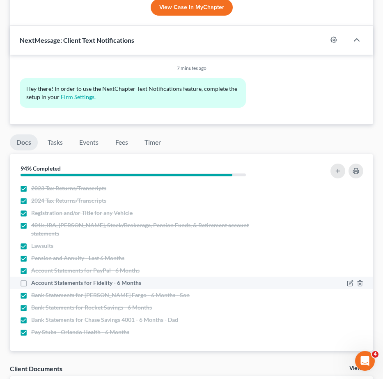
click at [31, 282] on label "Account Statements for Fidelity - 6 Months" at bounding box center [86, 282] width 110 height 8
click at [34, 282] on input "Account Statements for Fidelity - 6 Months" at bounding box center [36, 280] width 5 height 5
checkbox input "true"
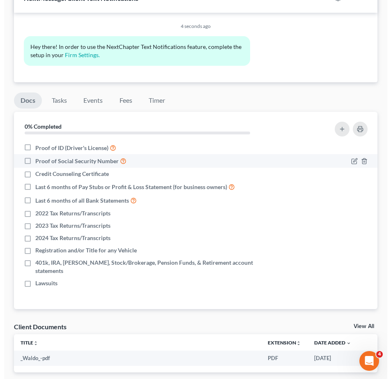
scroll to position [585, 0]
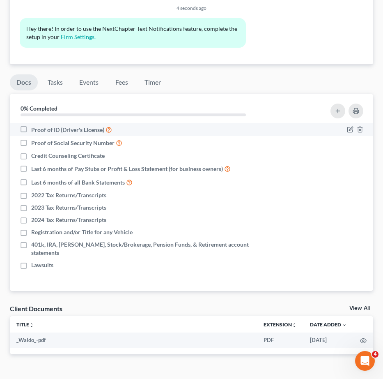
click at [31, 125] on label "Proof of ID (Driver's License)" at bounding box center [71, 129] width 81 height 9
click at [34, 125] on input "Proof of ID (Driver's License)" at bounding box center [36, 127] width 5 height 5
checkbox input "true"
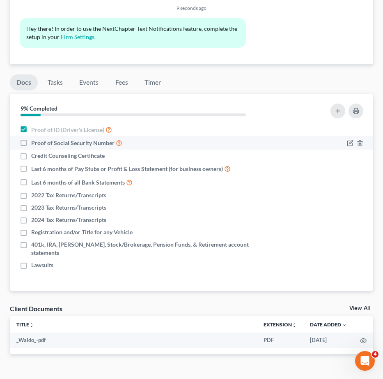
click at [31, 138] on label "Proof of Social Security Number" at bounding box center [76, 142] width 91 height 9
click at [34, 138] on input "Proof of Social Security Number" at bounding box center [36, 140] width 5 height 5
checkbox input "true"
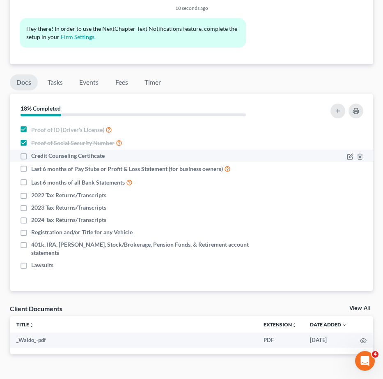
click at [31, 152] on label "Credit Counseling Certificate" at bounding box center [68, 156] width 74 height 8
click at [34, 152] on input "Credit Counseling Certificate" at bounding box center [36, 154] width 5 height 5
checkbox input "true"
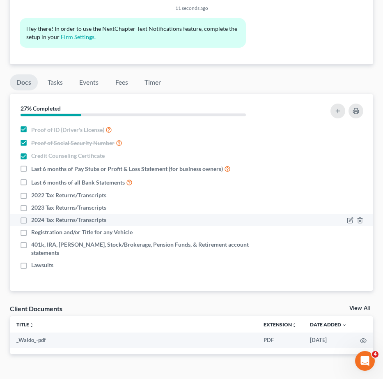
drag, startPoint x: 23, startPoint y: 175, endPoint x: 24, endPoint y: 195, distance: 20.6
click at [31, 191] on label "2022 Tax Returns/Transcripts" at bounding box center [68, 195] width 75 height 8
click at [34, 191] on input "2022 Tax Returns/Transcripts" at bounding box center [36, 193] width 5 height 5
checkbox input "true"
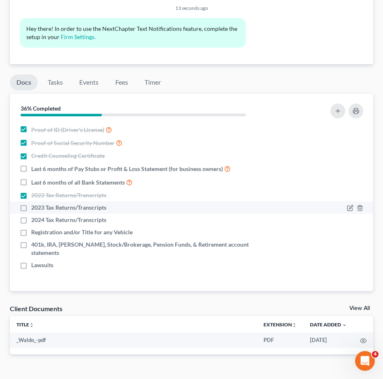
click at [31, 203] on label "2023 Tax Returns/Transcripts" at bounding box center [68, 207] width 75 height 8
click at [34, 203] on input "2023 Tax Returns/Transcripts" at bounding box center [36, 205] width 5 height 5
checkbox input "true"
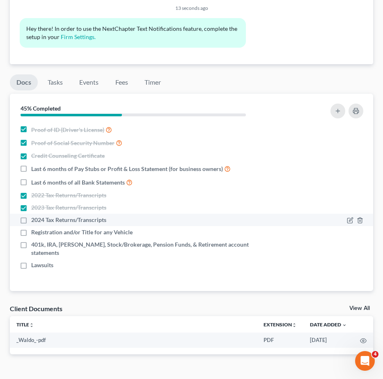
click at [31, 216] on label "2024 Tax Returns/Transcripts" at bounding box center [68, 220] width 75 height 8
click at [34, 216] on input "2024 Tax Returns/Transcripts" at bounding box center [36, 218] width 5 height 5
checkbox input "true"
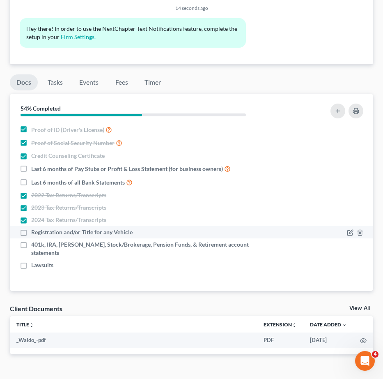
click at [31, 228] on label "Registration and/or Title for any Vehicle" at bounding box center [81, 232] width 101 height 8
click at [34, 228] on input "Registration and/or Title for any Vehicle" at bounding box center [36, 230] width 5 height 5
checkbox input "true"
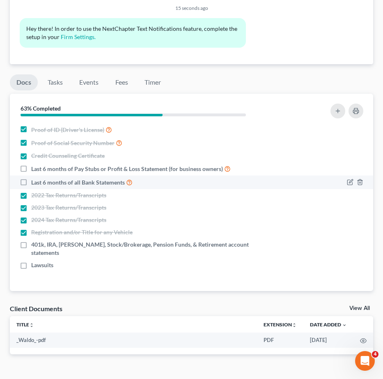
click at [31, 177] on label "Last 6 months of all Bank Statements" at bounding box center [81, 181] width 101 height 9
click at [34, 177] on input "Last 6 months of all Bank Statements" at bounding box center [36, 179] width 5 height 5
checkbox input "true"
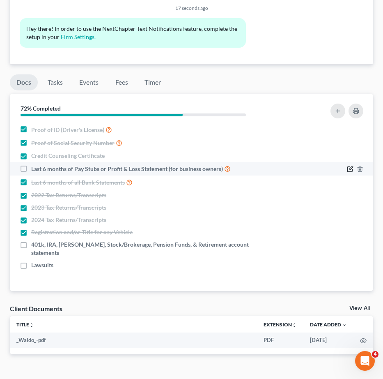
click at [348, 166] on icon "button" at bounding box center [350, 169] width 7 height 7
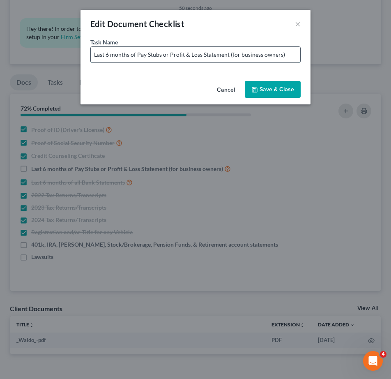
drag, startPoint x: 184, startPoint y: 54, endPoint x: 210, endPoint y: 60, distance: 27.1
click at [184, 54] on input "Last 6 months of Pay Stubs or Profit & Loss Statement (for business owners)" at bounding box center [195, 55] width 209 height 16
type input "Last 6 months of Pay Stubs or Profit (Received) & Loss Statement (for business …"
click at [280, 87] on button "Save & Close" at bounding box center [273, 89] width 56 height 17
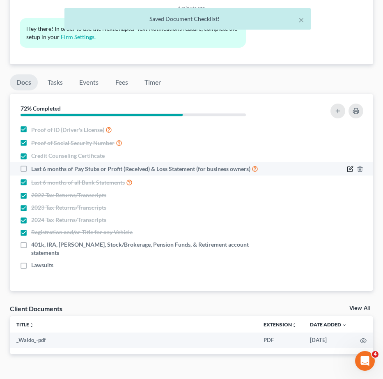
click at [349, 166] on icon "button" at bounding box center [349, 168] width 5 height 5
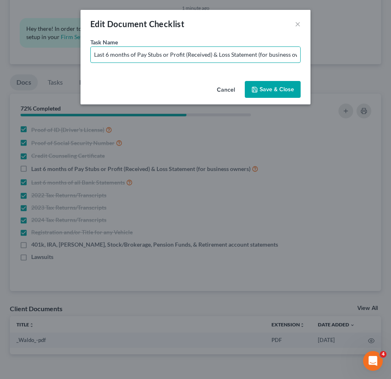
scroll to position [0, 13]
drag, startPoint x: 167, startPoint y: 55, endPoint x: 339, endPoint y: 55, distance: 172.1
click at [339, 55] on div "Edit Document Checklist × Task Name * Last 6 months of Pay Stubs or Profit (Rec…" at bounding box center [195, 189] width 391 height 379
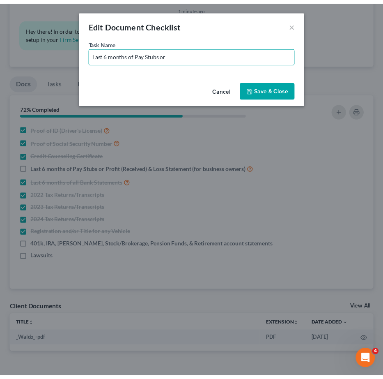
scroll to position [0, 0]
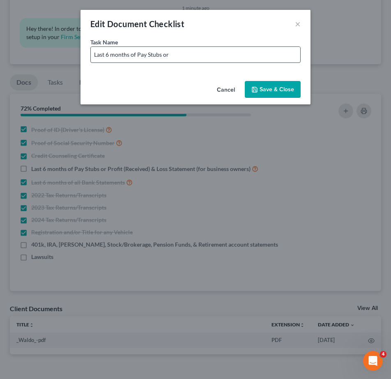
type input "Last 6 months of Pay Stubs or Profit & Loss Statement (for business owners)"
click at [263, 88] on button "Save & Close" at bounding box center [273, 89] width 56 height 17
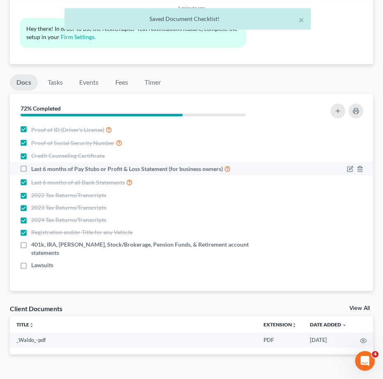
click at [345, 164] on div at bounding box center [324, 168] width 88 height 9
click at [349, 166] on icon "button" at bounding box center [351, 168] width 4 height 4
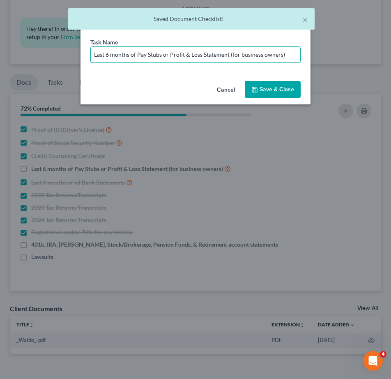
drag, startPoint x: 168, startPoint y: 55, endPoint x: 314, endPoint y: 58, distance: 145.8
click at [314, 58] on div "Edit Document Checklist × Task Name * Last 6 months of Pay Stubs or Profit & Lo…" at bounding box center [195, 189] width 391 height 379
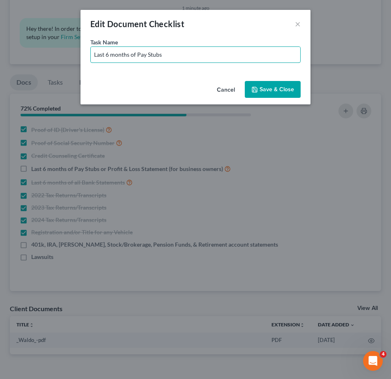
type input "Last 6 months of Pay Stubs"
click at [279, 89] on button "Save & Close" at bounding box center [273, 89] width 56 height 17
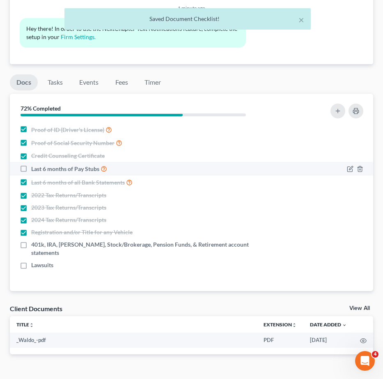
click at [31, 164] on label "Last 6 months of Pay Stubs" at bounding box center [69, 168] width 76 height 9
click at [34, 164] on input "Last 6 months of Pay Stubs" at bounding box center [36, 166] width 5 height 5
checkbox input "true"
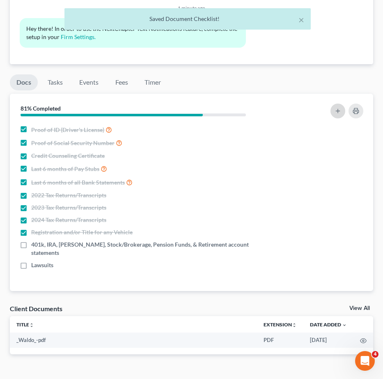
click at [338, 103] on button "button" at bounding box center [338, 110] width 15 height 15
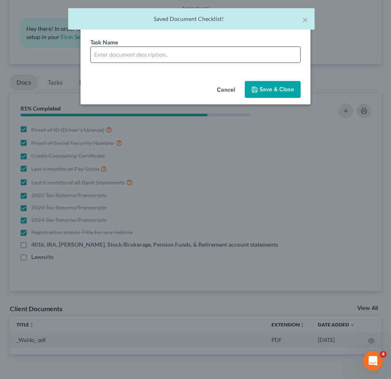
click at [154, 55] on input "text" at bounding box center [195, 55] width 209 height 16
paste input "Profit & Loss Statement (for business owners)"
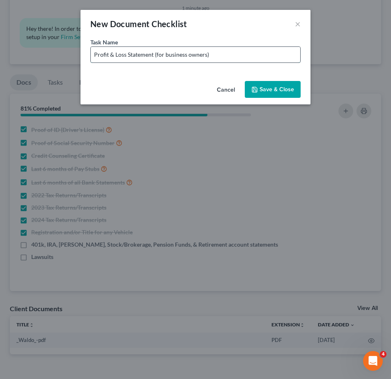
drag, startPoint x: 155, startPoint y: 53, endPoint x: 228, endPoint y: 56, distance: 73.2
click at [228, 56] on input "Profit & Loss Statement (for business owners)" at bounding box center [195, 55] width 209 height 16
click at [224, 56] on input "Profit & Loss Statement (for business owners)" at bounding box center [195, 55] width 209 height 16
drag, startPoint x: 94, startPoint y: 54, endPoint x: 117, endPoint y: 66, distance: 26.8
click at [95, 54] on input "Profit & Loss Statement (for business owners & Self Employed)" at bounding box center [195, 55] width 209 height 16
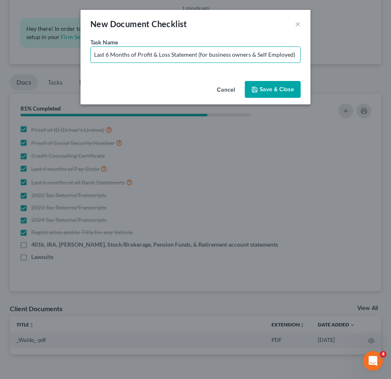
type input "Last 6 Months of Profit & Loss Statement (for business owners & Self Employed)"
click at [268, 87] on button "Save & Close" at bounding box center [273, 89] width 56 height 17
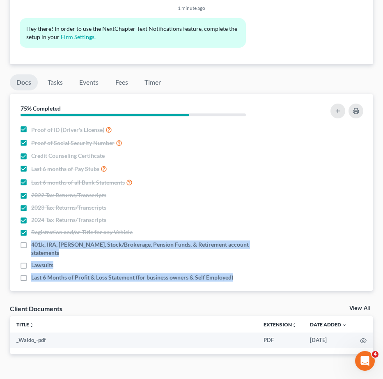
drag, startPoint x: 32, startPoint y: 225, endPoint x: 234, endPoint y: 257, distance: 205.0
click at [234, 257] on div "Nothing here yet! Proof of ID (Driver's License) Proof of Social Security Numbe…" at bounding box center [191, 207] width 363 height 168
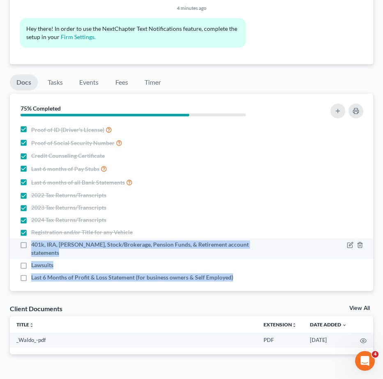
copy ul "401k, IRA, ROTH IRA, Stock/Brokerage, Pension Funds, & Retirement account state…"
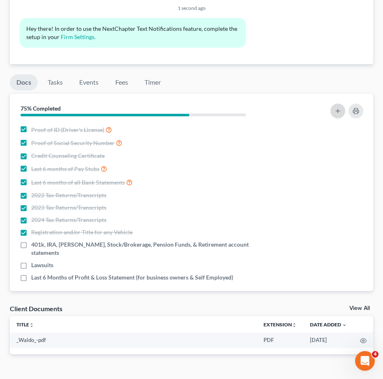
click at [343, 103] on button "button" at bounding box center [338, 110] width 15 height 15
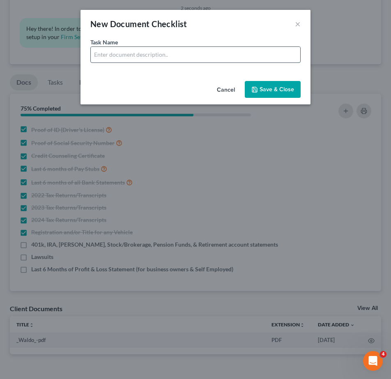
click at [133, 58] on input "text" at bounding box center [195, 55] width 209 height 16
type input "A"
drag, startPoint x: 147, startPoint y: 53, endPoint x: 318, endPoint y: 52, distance: 170.8
click at [318, 52] on div "New Document Checklist × Task Name * Bank Statements for Cash App - 6 Months Ca…" at bounding box center [195, 189] width 391 height 379
type input "Bank Statements for VyStar Savings 7372 - 6 Months"
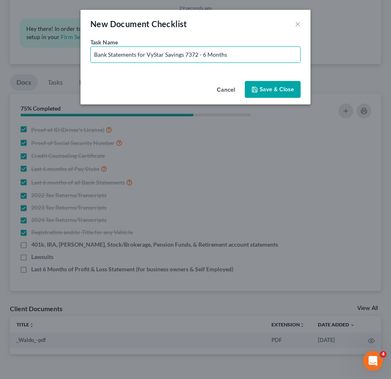
click at [257, 87] on icon "button" at bounding box center [254, 89] width 5 height 5
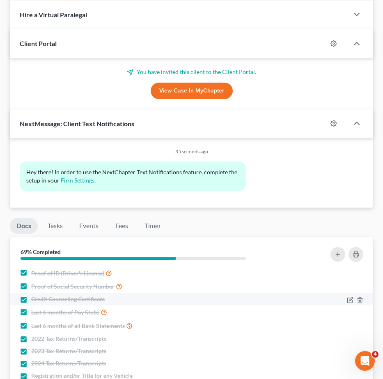
scroll to position [534, 0]
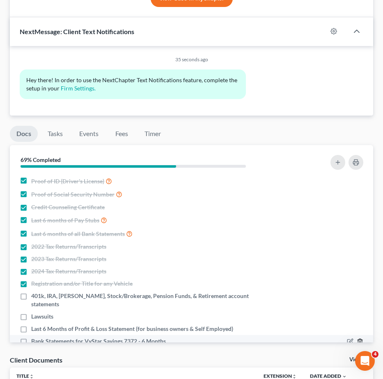
click at [360, 341] on line "button" at bounding box center [360, 342] width 0 height 2
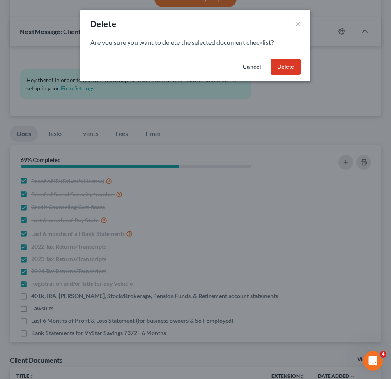
click at [290, 66] on button "Delete" at bounding box center [286, 67] width 30 height 16
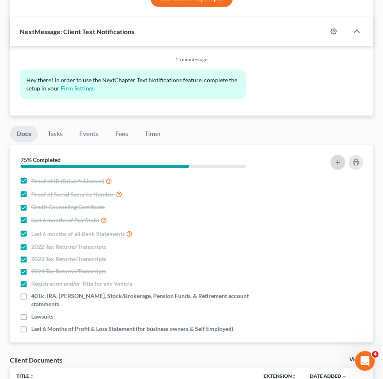
click at [342, 155] on button "button" at bounding box center [338, 162] width 15 height 15
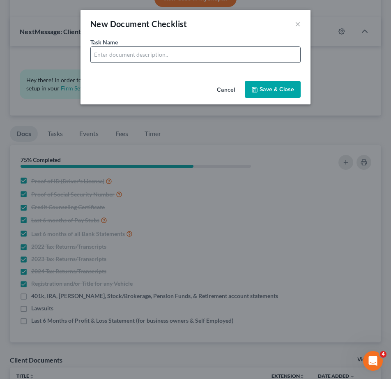
click at [168, 61] on div at bounding box center [195, 54] width 210 height 16
click at [169, 59] on input "text" at bounding box center [195, 55] width 209 height 16
drag, startPoint x: 175, startPoint y: 53, endPoint x: 357, endPoint y: 55, distance: 182.4
click at [335, 58] on div "New Document Checklist × Task Name * Bank Statements for Cash App - 6 Months Ca…" at bounding box center [195, 189] width 391 height 379
type input "Bank Statements for Cash App - [DATE]"
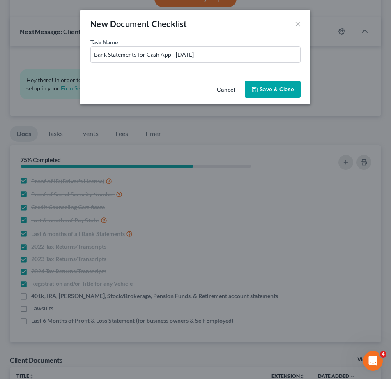
click at [285, 95] on button "Save & Close" at bounding box center [273, 89] width 56 height 17
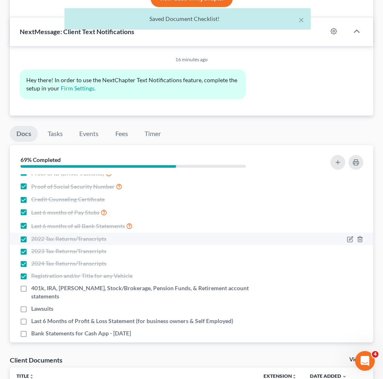
scroll to position [9, 0]
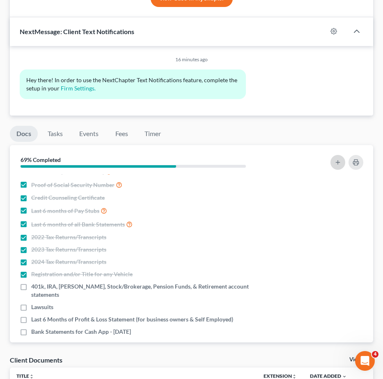
click at [341, 155] on button "button" at bounding box center [338, 162] width 15 height 15
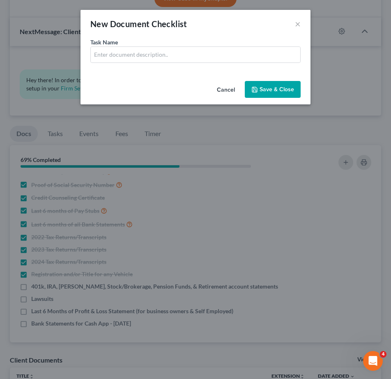
click at [149, 45] on div "Task Name *" at bounding box center [195, 50] width 210 height 25
click at [160, 52] on input "text" at bounding box center [195, 55] width 209 height 16
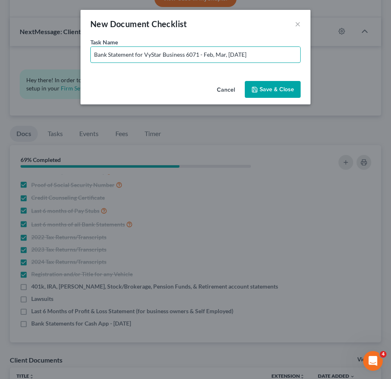
type input "Bank Statement for VyStar Business 6071 - Feb, Mar, [DATE]"
click at [287, 91] on button "Save & Close" at bounding box center [273, 89] width 56 height 17
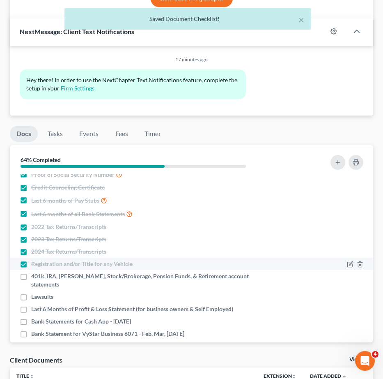
scroll to position [22, 0]
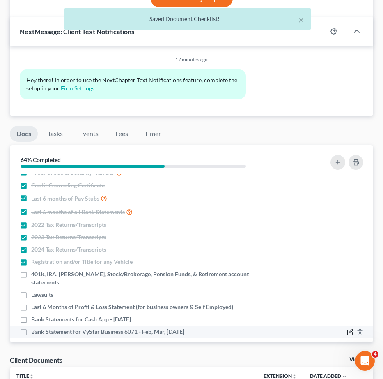
click at [347, 329] on icon "button" at bounding box center [350, 332] width 7 height 7
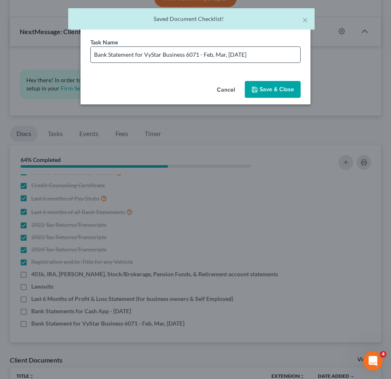
click at [261, 55] on input "Bank Statement for VyStar Business 6071 - Feb, Mar, [DATE]" at bounding box center [195, 55] width 209 height 16
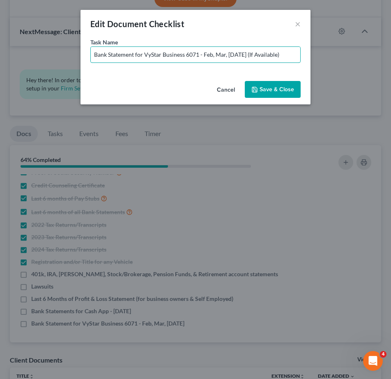
type input "Bank Statement for VyStar Business 6071 - Feb, Mar, [DATE] (If Available)"
click at [255, 93] on button "Save & Close" at bounding box center [273, 89] width 56 height 17
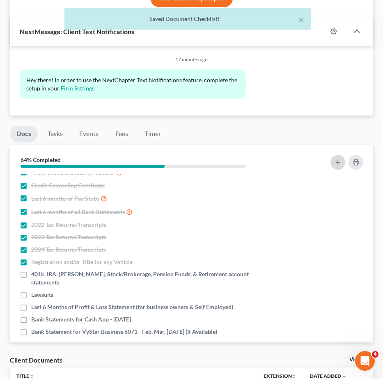
click at [336, 159] on icon "button" at bounding box center [338, 162] width 7 height 7
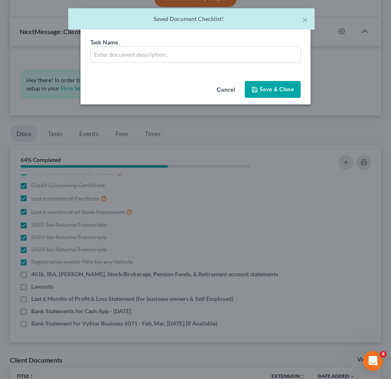
click at [317, 58] on div "New Document Checklist × Task Name * Cancel Save & Close" at bounding box center [195, 189] width 391 height 379
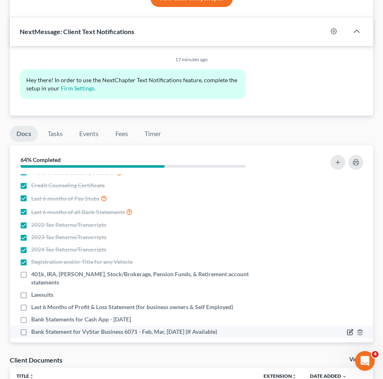
click at [347, 329] on icon "button" at bounding box center [350, 332] width 7 height 7
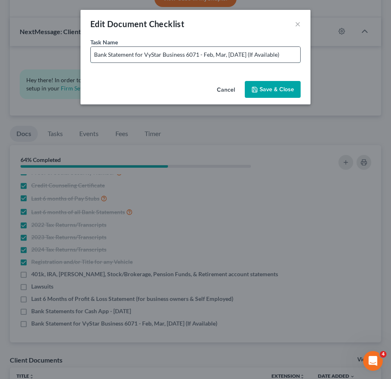
click at [185, 54] on input "Bank Statement for VyStar Business 6071 - Feb, Mar, [DATE] (If Available)" at bounding box center [195, 55] width 209 height 16
type input "Bank Statement for VyStar Business Closed 6071 - Feb, Mar, [DATE] (If Available)"
click at [295, 23] on button "×" at bounding box center [298, 24] width 6 height 10
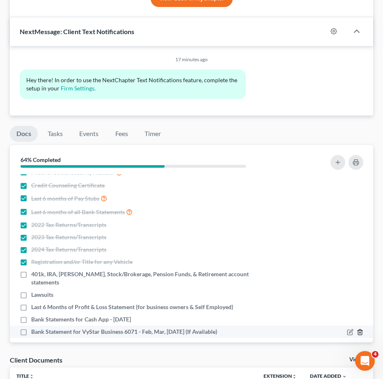
click at [357, 329] on icon "button" at bounding box center [360, 332] width 7 height 7
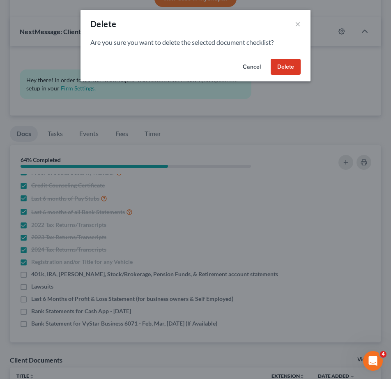
click at [279, 69] on button "Delete" at bounding box center [286, 67] width 30 height 16
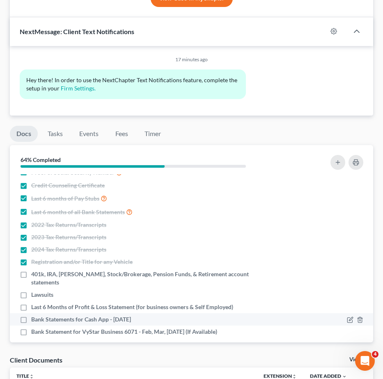
scroll to position [9, 0]
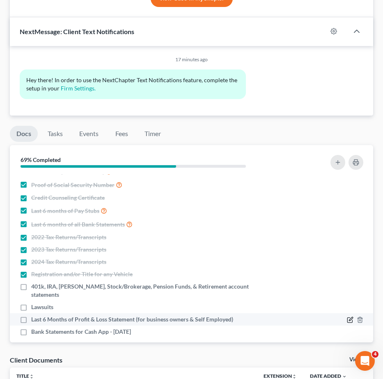
click at [347, 316] on icon "button" at bounding box center [350, 319] width 7 height 7
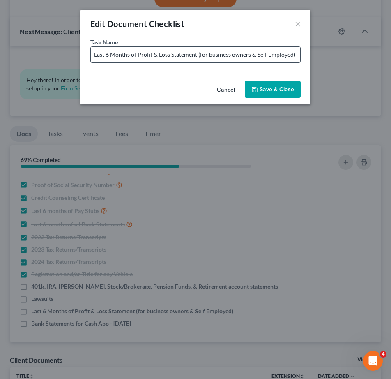
click at [210, 53] on input "Last 6 Months of Profit & Loss Statement (for business owners & Self Employed)" at bounding box center [195, 55] width 209 height 16
click at [234, 52] on input "Last 6 Months of Profit & Loss Statement (for Business owners & Self Employed)" at bounding box center [195, 55] width 209 height 16
type input "Last 6 Months of Profit & Loss Statement (for Business Owners & Self Employed)"
click at [264, 79] on div "Cancel Save & Close" at bounding box center [195, 91] width 230 height 27
click at [268, 85] on button "Save & Close" at bounding box center [273, 89] width 56 height 17
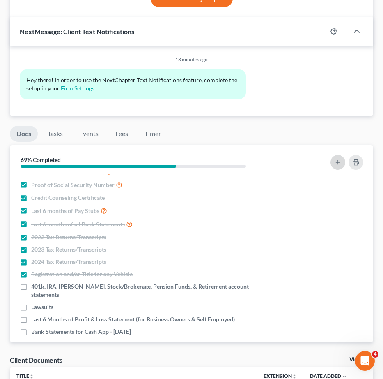
click at [339, 159] on icon "button" at bounding box center [338, 162] width 7 height 7
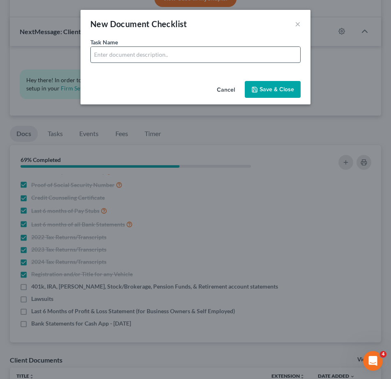
click at [198, 55] on input "text" at bounding box center [195, 55] width 209 height 16
drag, startPoint x: 146, startPoint y: 57, endPoint x: 341, endPoint y: 57, distance: 194.7
click at [333, 55] on div "New Document Checklist × Task Name * Bank Statements for Cash App - 6 Months Ca…" at bounding box center [195, 189] width 391 height 379
type input "Bank Statements for VyStar 6071 (Closed) - Feb, Mar, [DATE]"
click at [278, 93] on button "Save & Close" at bounding box center [273, 89] width 56 height 17
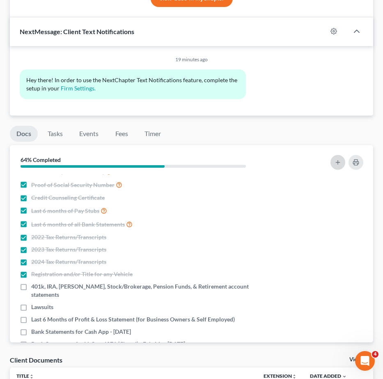
click at [336, 155] on button "button" at bounding box center [338, 162] width 15 height 15
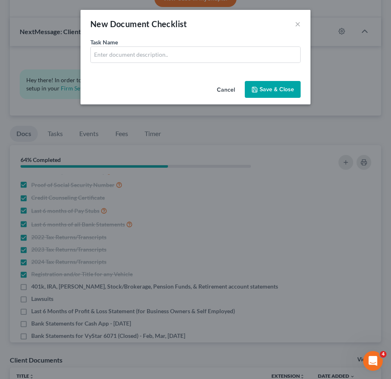
click at [225, 93] on button "Cancel" at bounding box center [225, 90] width 31 height 16
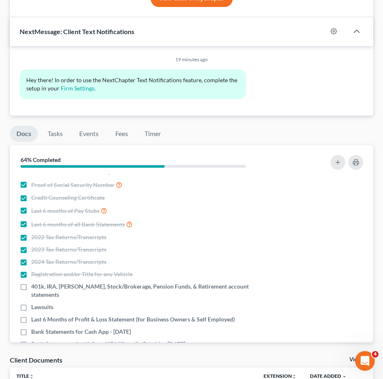
drag, startPoint x: 189, startPoint y: 317, endPoint x: 195, endPoint y: 317, distance: 6.2
click at [193, 317] on div "Nothing here yet! Proof of ID (Driver's License) Proof of Social Security Numbe…" at bounding box center [191, 258] width 363 height 168
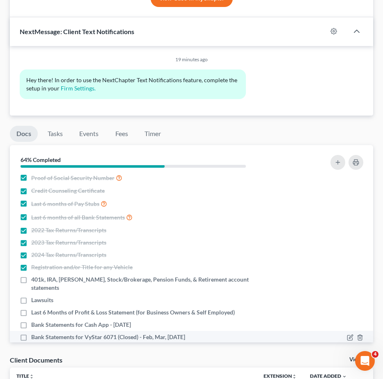
click at [201, 333] on div "Bank Statements for VyStar 6071 (Closed) - Feb, Mar, [DATE]" at bounding box center [148, 337] width 256 height 8
drag, startPoint x: 189, startPoint y: 310, endPoint x: 32, endPoint y: 309, distance: 157.3
click at [32, 333] on div "Bank Statements for VyStar 6071 (Closed) - Feb, Mar, [DATE]" at bounding box center [148, 337] width 256 height 8
copy span "Bank Statements for VyStar 6071 (Closed) - Feb, Mar, [DATE]"
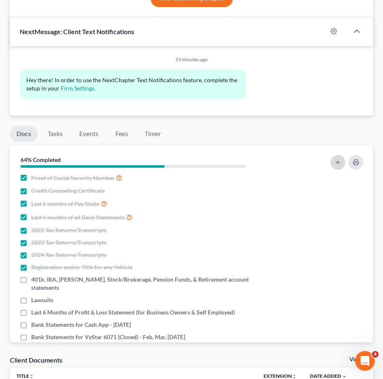
click at [335, 159] on icon "button" at bounding box center [338, 162] width 7 height 7
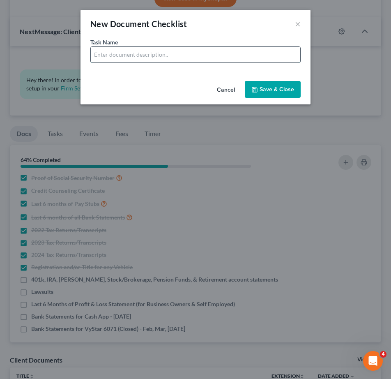
click at [115, 55] on input "text" at bounding box center [195, 55] width 209 height 16
paste input "Bank Statements for VyStar 6071 (Closed) - Feb, Mar, [DATE]"
click at [176, 54] on input "Bank Statements for VyStar 6071 (Closed) - Feb, Mar, [DATE]" at bounding box center [195, 55] width 209 height 16
drag, startPoint x: 177, startPoint y: 54, endPoint x: 166, endPoint y: 56, distance: 10.9
click at [166, 56] on input "Bank Statements for VyStar 6071 (Closed) - Feb, Mar, [DATE]" at bounding box center [195, 55] width 209 height 16
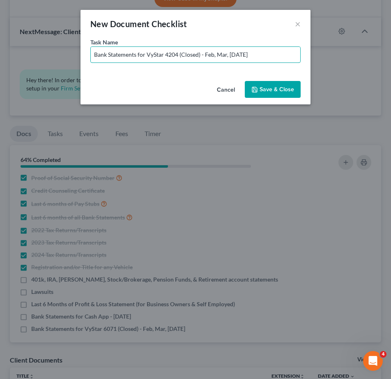
drag, startPoint x: 205, startPoint y: 52, endPoint x: 359, endPoint y: 62, distance: 153.9
click at [359, 62] on div "New Document Checklist × Task Name * Bank Statements for VyStar 4204 (Closed) -…" at bounding box center [195, 189] width 391 height 379
click at [241, 56] on input "Bank Statements for VyStar 4204 (Closed) - Feb, Mar, [DATE]" at bounding box center [195, 55] width 209 height 16
click at [239, 52] on input "Bank Statements for VyStar 4204 (Closed) - Feb, Mar, [DATE]" at bounding box center [195, 55] width 209 height 16
type input "Bank Statements for VyStar 4204 (Closed) - Feb, [DATE]"
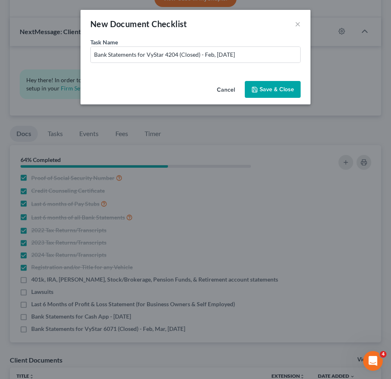
drag, startPoint x: 280, startPoint y: 87, endPoint x: 288, endPoint y: 143, distance: 56.3
click at [280, 87] on button "Save & Close" at bounding box center [273, 89] width 56 height 17
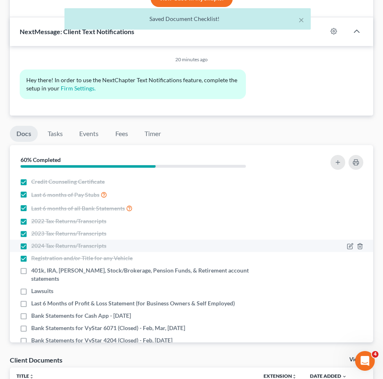
scroll to position [34, 0]
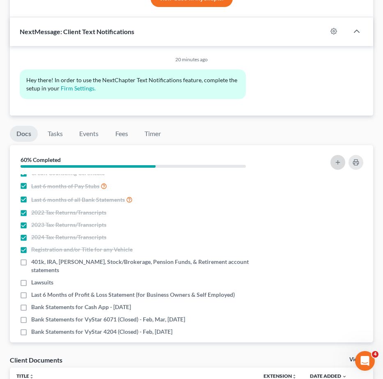
click at [342, 155] on button "button" at bounding box center [338, 162] width 15 height 15
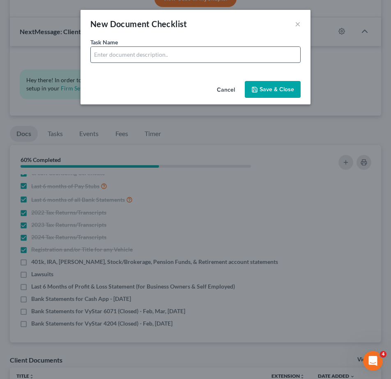
click at [126, 58] on input "text" at bounding box center [195, 55] width 209 height 16
click at [135, 53] on input "text" at bounding box center [195, 55] width 209 height 16
paste input "Bank Statements for VyStar 6071 (Closed) - Feb, Mar, [DATE]"
drag, startPoint x: 177, startPoint y: 52, endPoint x: 165, endPoint y: 55, distance: 12.8
click at [165, 55] on input "Bank Statements for VyStar 6071 (Closed) - Feb, Mar, [DATE]" at bounding box center [195, 55] width 209 height 16
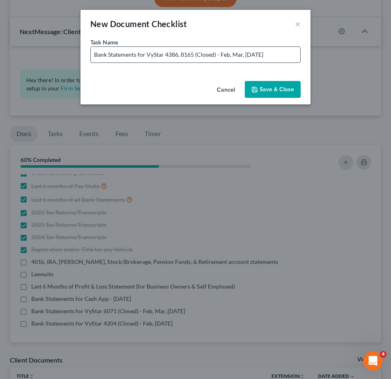
click at [253, 55] on input "Bank Statements for VyStar 4386, 8165 (Closed) - Feb, Mar, [DATE]" at bounding box center [195, 55] width 209 height 16
type input "Bank Statements for VyStar 4386, 8165 (Closed) - Feb, Mar, Apr, [DATE]"
click at [286, 87] on button "Save & Close" at bounding box center [273, 89] width 56 height 17
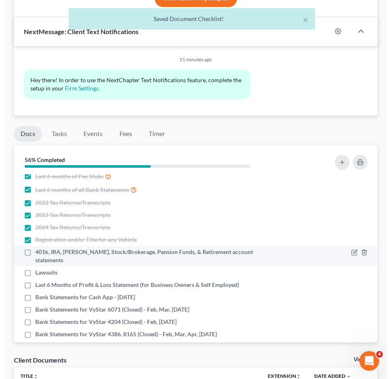
scroll to position [46, 0]
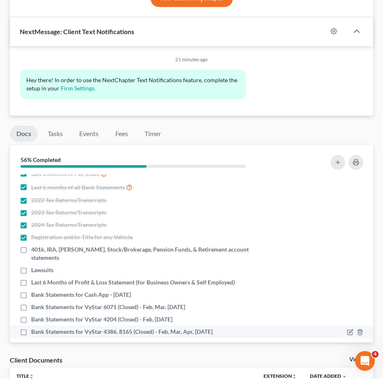
drag, startPoint x: 32, startPoint y: 227, endPoint x: 228, endPoint y: 308, distance: 212.5
click at [228, 308] on ul "Proof of ID (Driver's License) Proof of Social Security Number Credit Counselin…" at bounding box center [191, 233] width 350 height 210
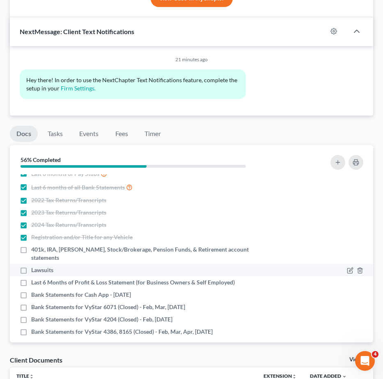
drag, startPoint x: 69, startPoint y: 252, endPoint x: 53, endPoint y: 241, distance: 19.7
click at [45, 266] on span "Lawsuits" at bounding box center [42, 270] width 22 height 8
click at [40, 266] on input "Lawsuits" at bounding box center [36, 268] width 5 height 5
click at [31, 266] on label "Lawsuits" at bounding box center [42, 270] width 22 height 8
click at [34, 266] on input "Lawsuits" at bounding box center [36, 268] width 5 height 5
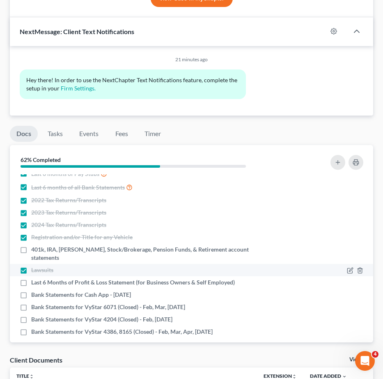
checkbox input "false"
click at [347, 267] on icon "button" at bounding box center [350, 270] width 7 height 7
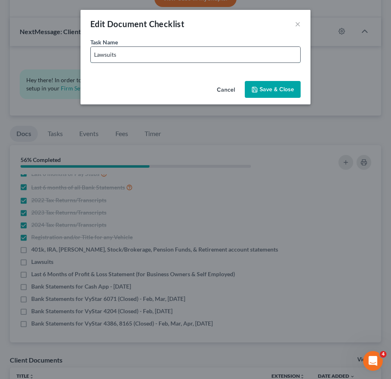
click at [193, 57] on input "Lawsuits" at bounding box center [195, 55] width 209 height 16
type input "Lawsuits (If any)"
click at [272, 84] on button "Save & Close" at bounding box center [273, 89] width 56 height 17
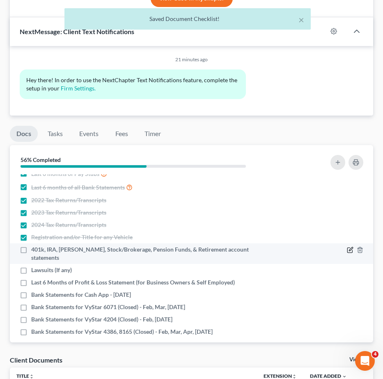
click at [349, 247] on icon "button" at bounding box center [351, 249] width 4 height 4
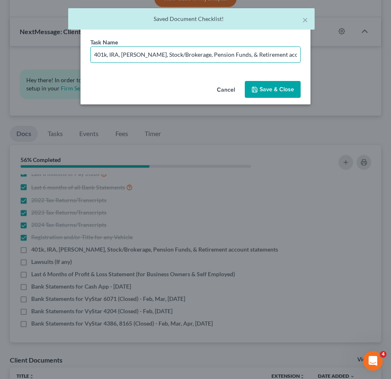
scroll to position [0, 21]
drag, startPoint x: 250, startPoint y: 57, endPoint x: 349, endPoint y: 55, distance: 99.0
click at [349, 55] on div "Edit Document Checklist × Task Name * 401k, IRA, [PERSON_NAME], Stock/Brokerage…" at bounding box center [195, 189] width 391 height 379
type input "401k, IRA, [PERSON_NAME], Stock/Brokerage, Pension Funds, & Retirement account …"
click at [286, 89] on button "Save & Close" at bounding box center [273, 89] width 56 height 17
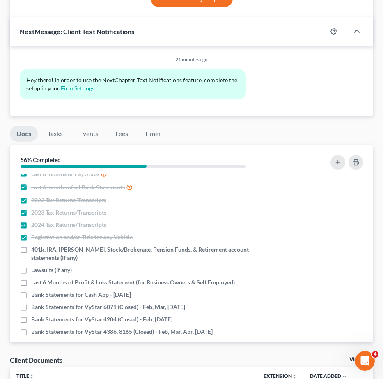
scroll to position [55, 0]
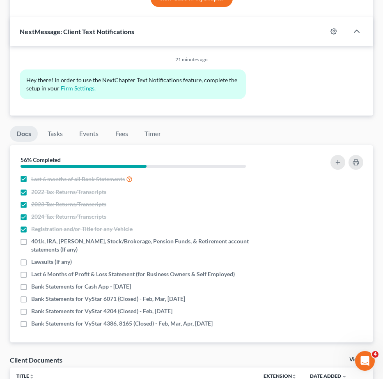
drag, startPoint x: 30, startPoint y: 227, endPoint x: 246, endPoint y: 316, distance: 233.1
click at [246, 316] on div "Nothing here yet! Proof of ID (Driver's License) Proof of Social Security Numbe…" at bounding box center [191, 258] width 363 height 168
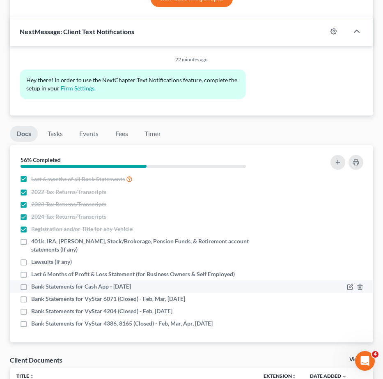
copy ul "401k, IRA, [PERSON_NAME], Stock/Brokerage, Pension Funds, & Retirement account …"
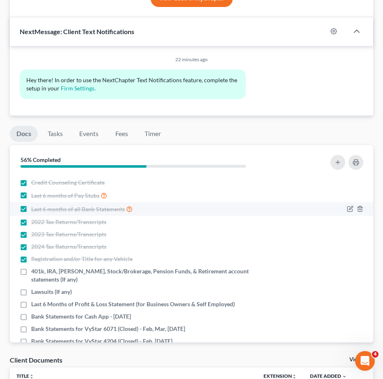
scroll to position [0, 0]
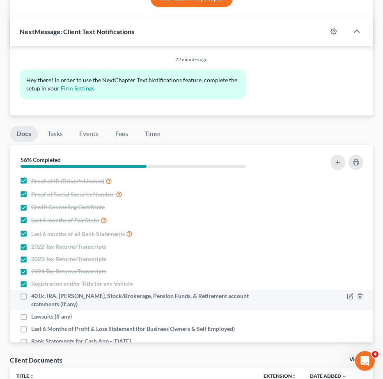
copy ul "401k, IRA, [PERSON_NAME], Stock/Brokerage, Pension Funds, & Retirement account …"
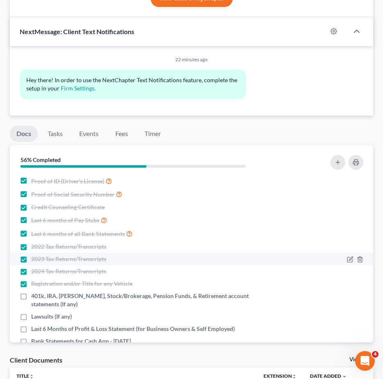
click at [261, 255] on div "2023 Tax Returns/Transcripts" at bounding box center [148, 259] width 256 height 8
drag, startPoint x: 343, startPoint y: 307, endPoint x: 276, endPoint y: 237, distance: 96.4
click at [276, 238] on ul "Proof of ID (Driver's License) Proof of Social Security Number Credit Counselin…" at bounding box center [191, 279] width 350 height 210
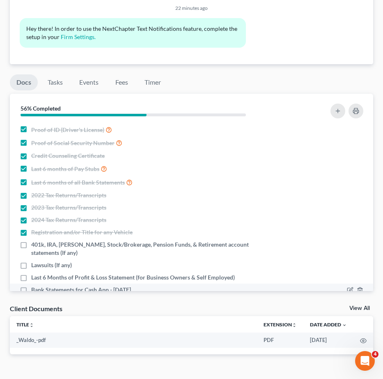
scroll to position [55, 0]
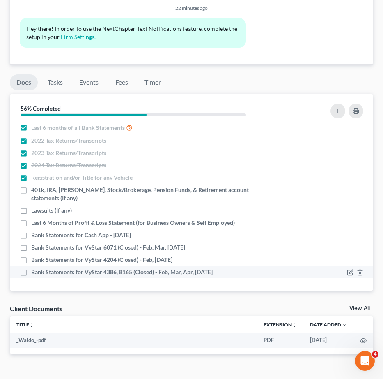
drag, startPoint x: 32, startPoint y: 167, endPoint x: 264, endPoint y: 257, distance: 248.7
click at [264, 257] on ul "Proof of ID (Driver's License) Proof of Social Security Number Credit Counselin…" at bounding box center [191, 173] width 350 height 210
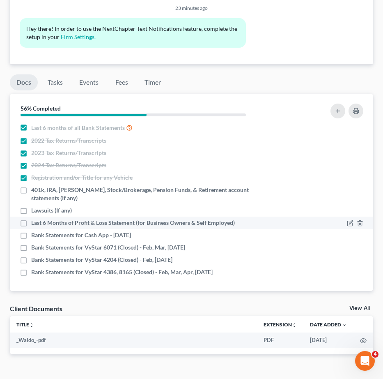
copy ul "401k, IRA, [PERSON_NAME], Stock/Brokerage, Pension Funds, & Retirement account …"
